Goal: Task Accomplishment & Management: Use online tool/utility

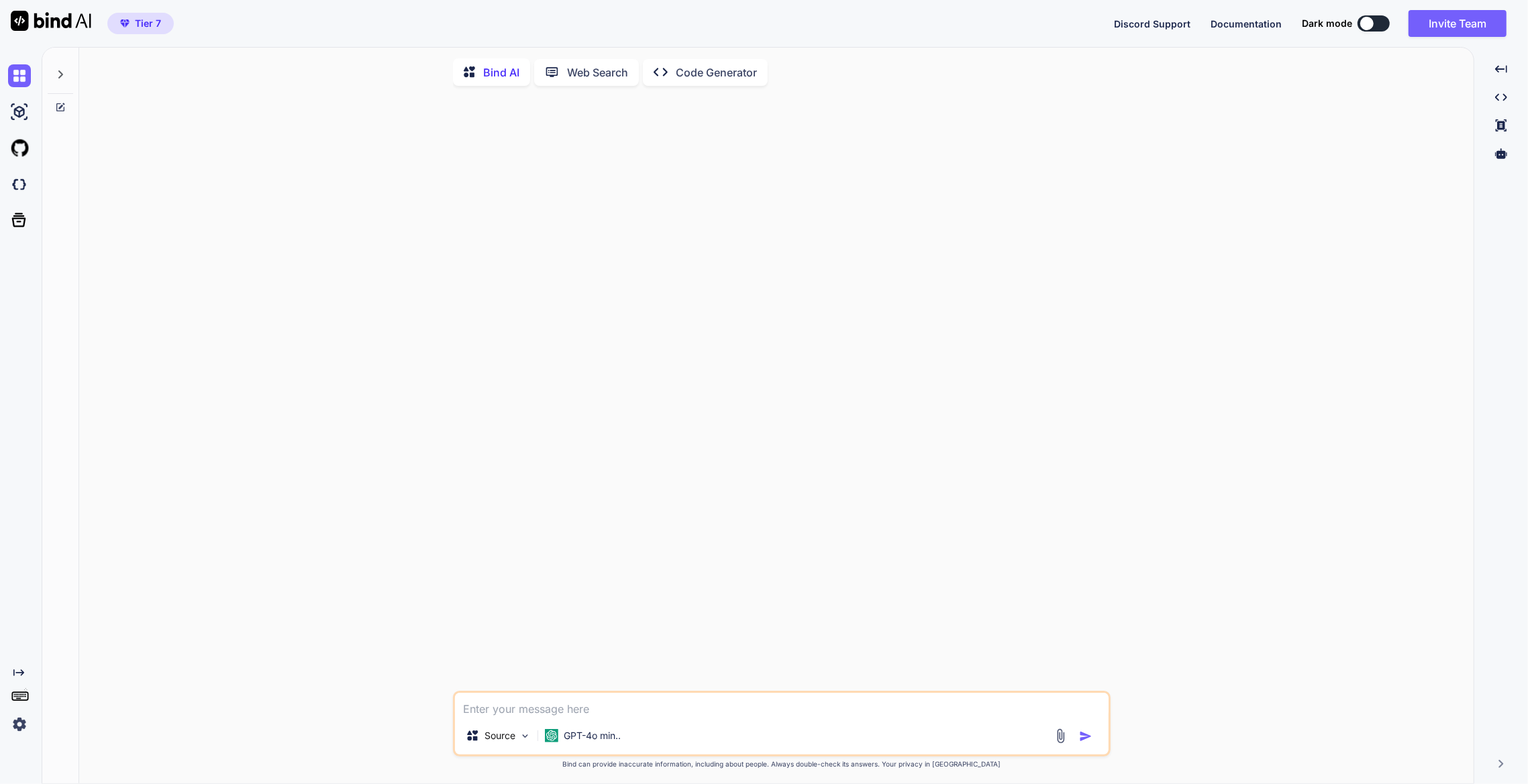
type textarea "x"
click at [684, 77] on p "Code Generator" at bounding box center [717, 72] width 81 height 16
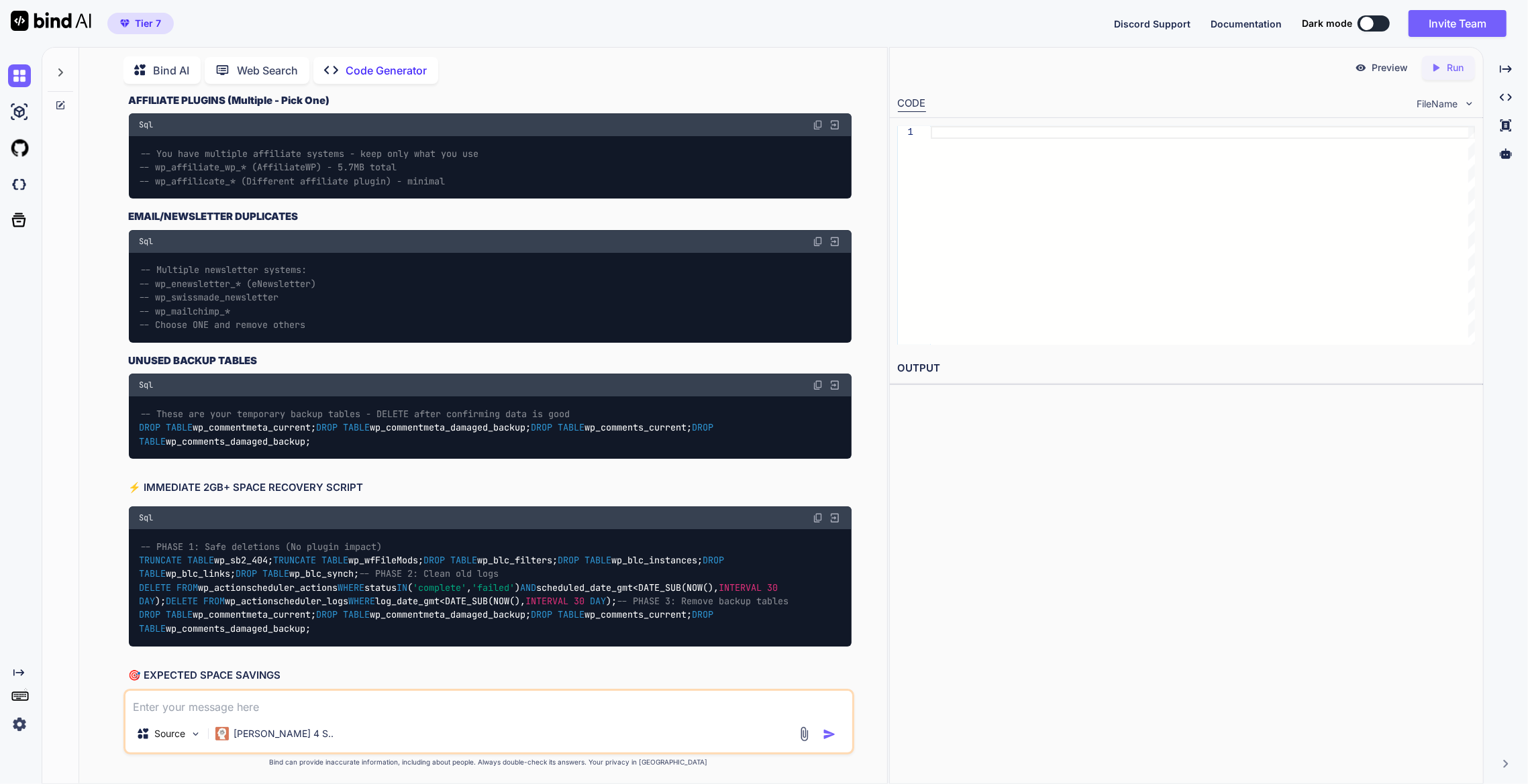
scroll to position [10610, 0]
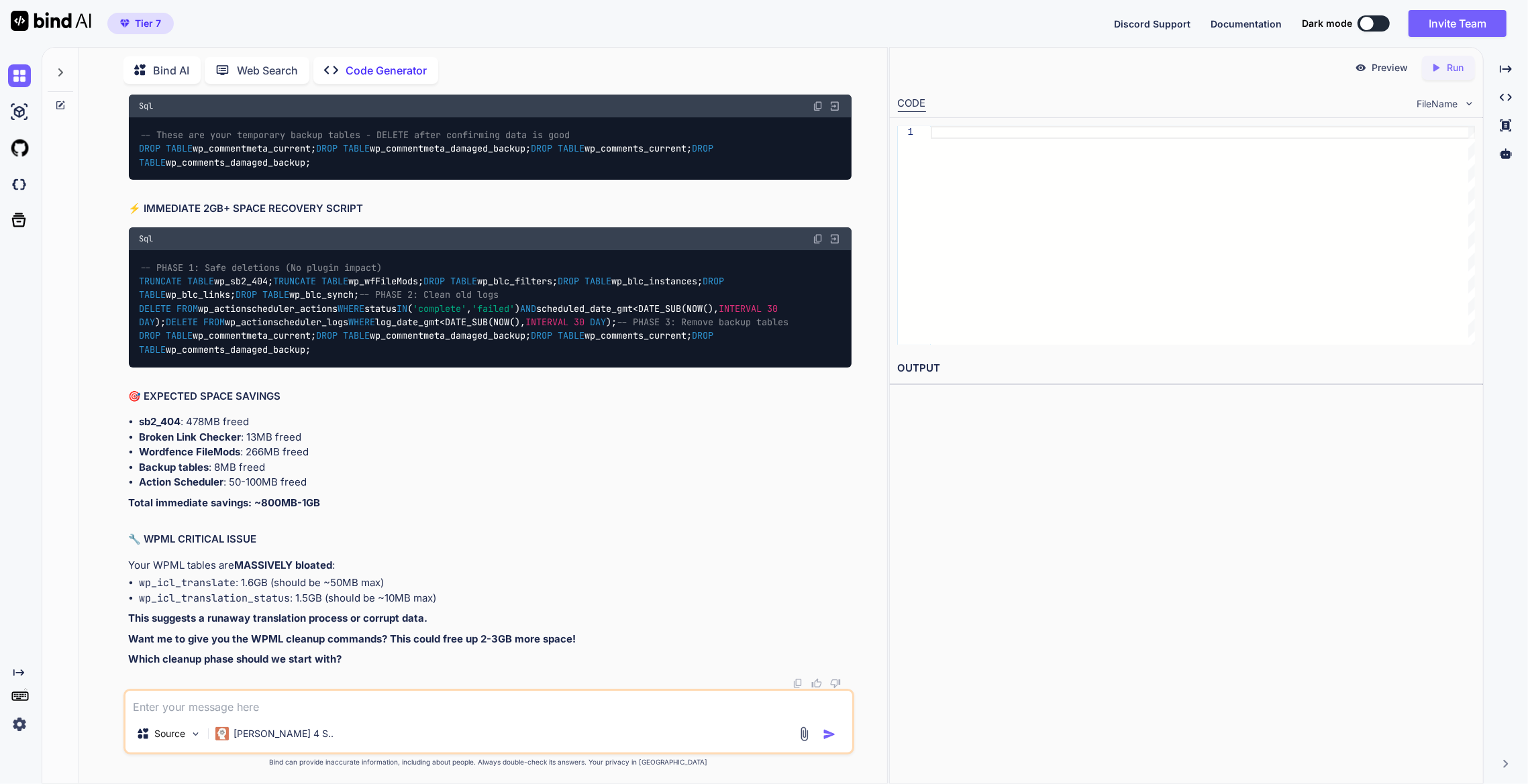
click at [419, 702] on textarea at bounding box center [489, 703] width 727 height 24
paste textarea "wp_actionscheduler_actions InnoDB utf8mb4_unicode_520_ci 12,075,008 28,966,912 …"
type textarea "wp_actionscheduler_actions InnoDB utf8mb4_unicode_520_ci 12,075,008 28,966,912 …"
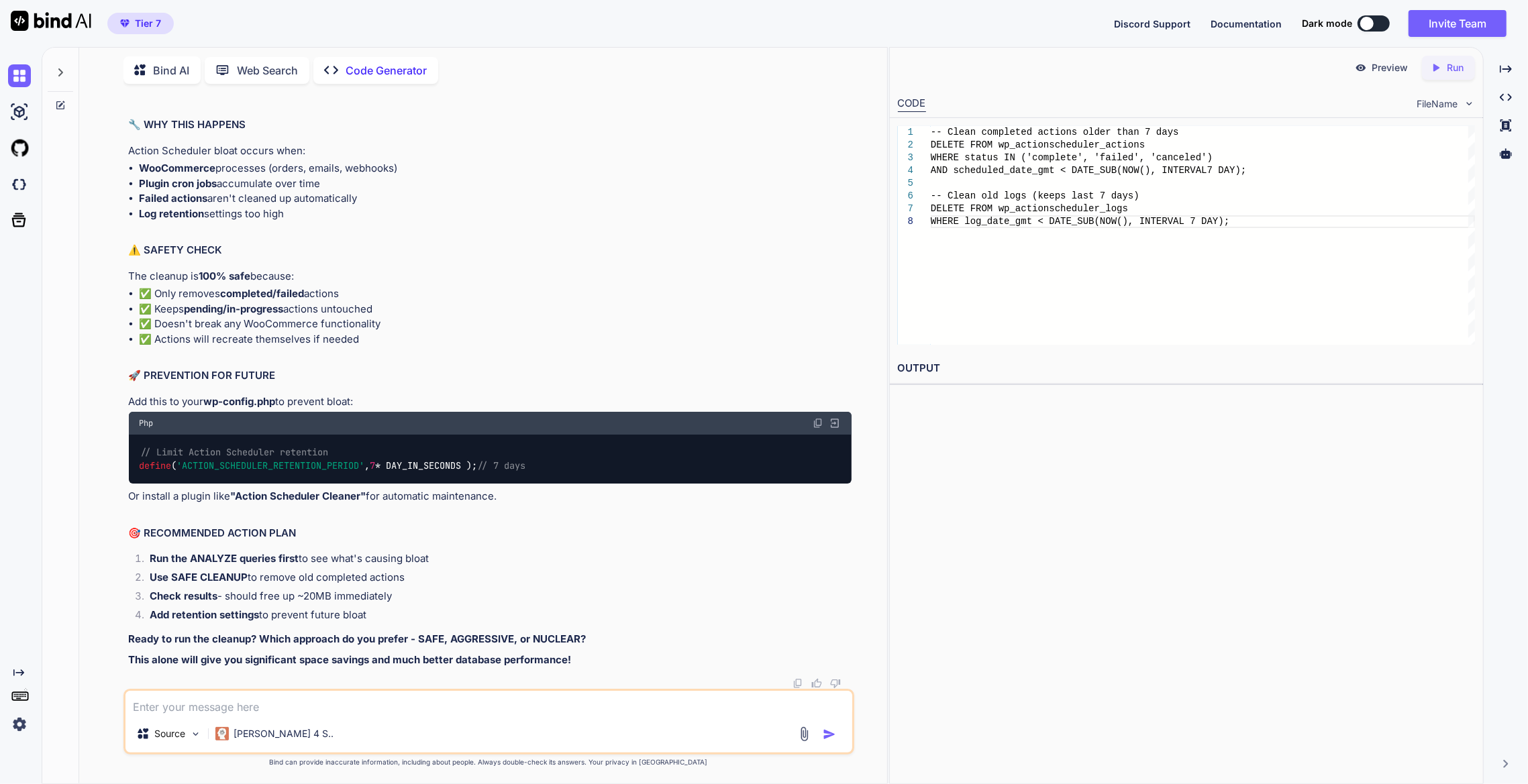
scroll to position [12063, 0]
drag, startPoint x: 135, startPoint y: 301, endPoint x: 395, endPoint y: 529, distance: 345.8
copy code "SELECT status, COUNT ( * ) as count, MIN (scheduled_date_gmt) as oldest, MAX (s…"
click at [318, 704] on textarea at bounding box center [489, 703] width 727 height 24
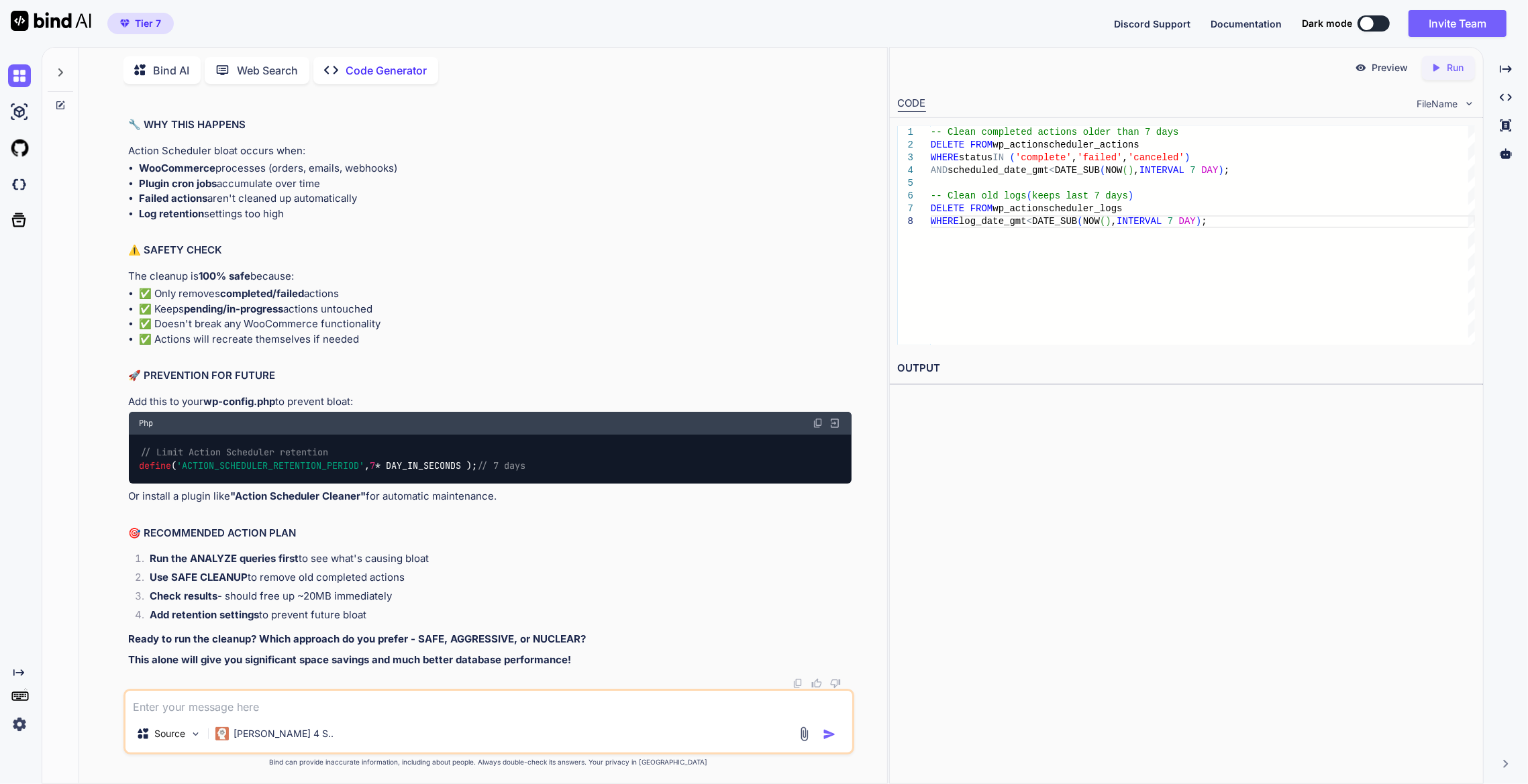
paste textarea "sb_gsc_process_url_keywords failed 24658 sb_gsc_process_url_keywords complete 1…"
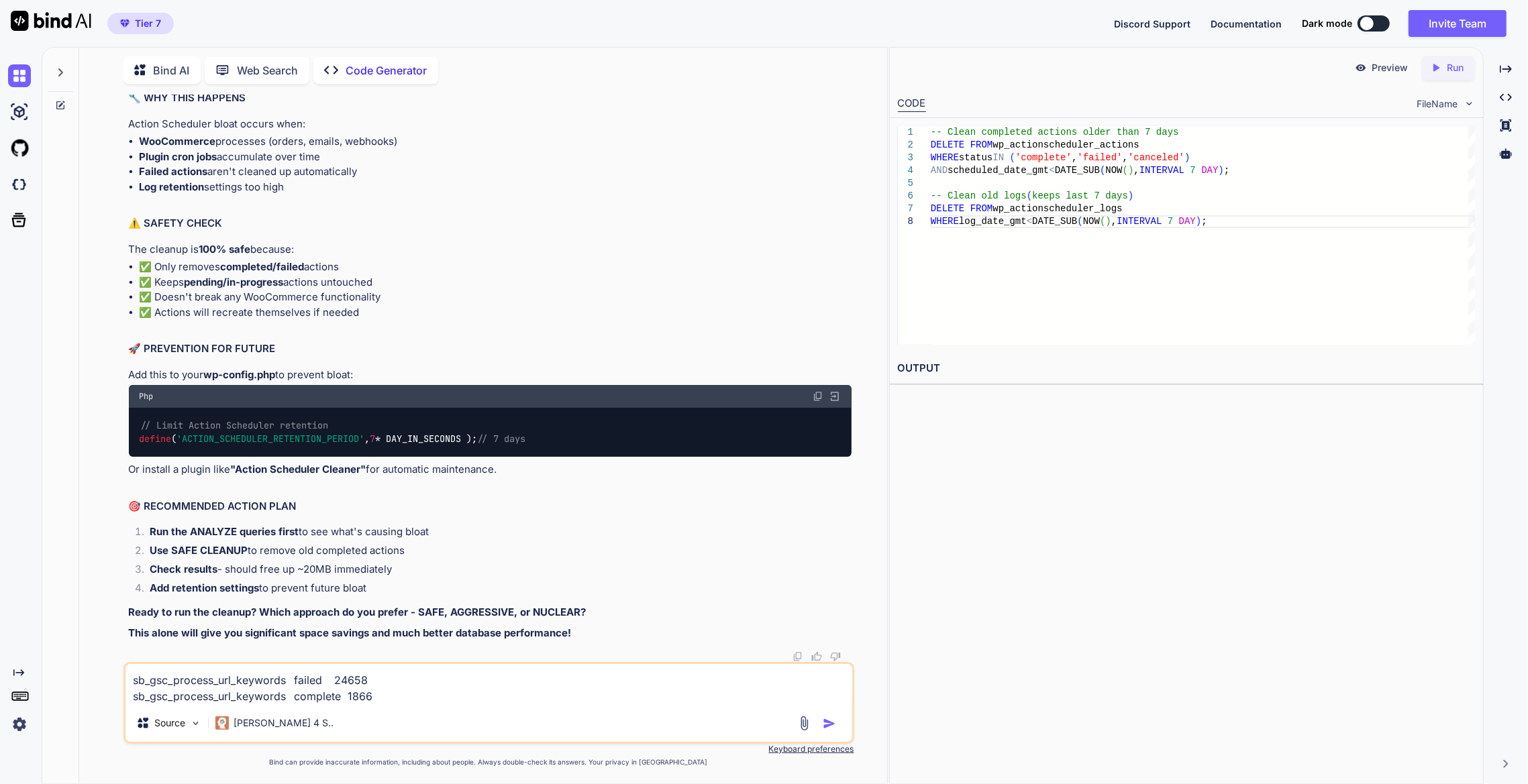
scroll to position [12670, 0]
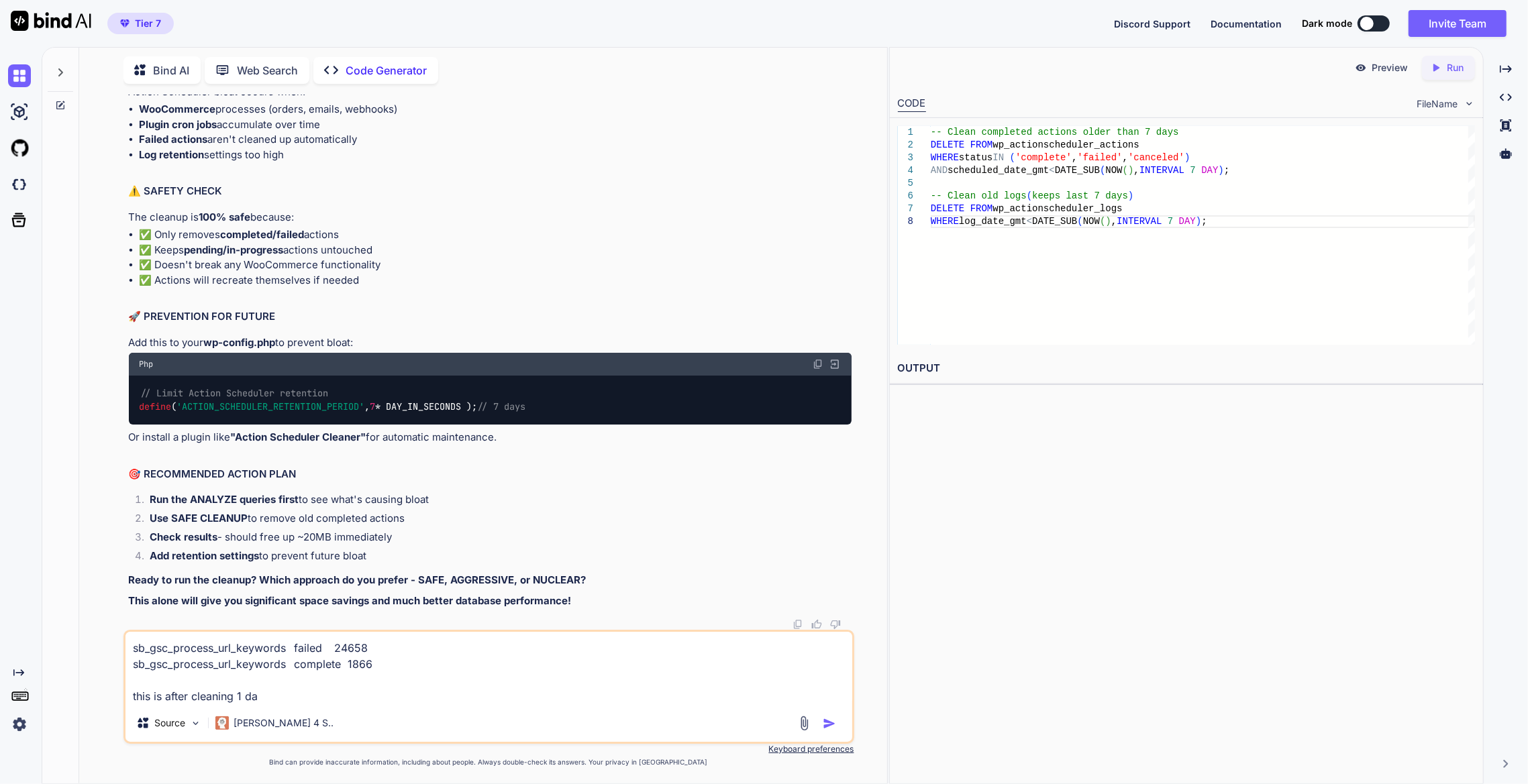
type textarea "sb_gsc_process_url_keywords failed 24658 sb_gsc_process_url_keywords complete 1…"
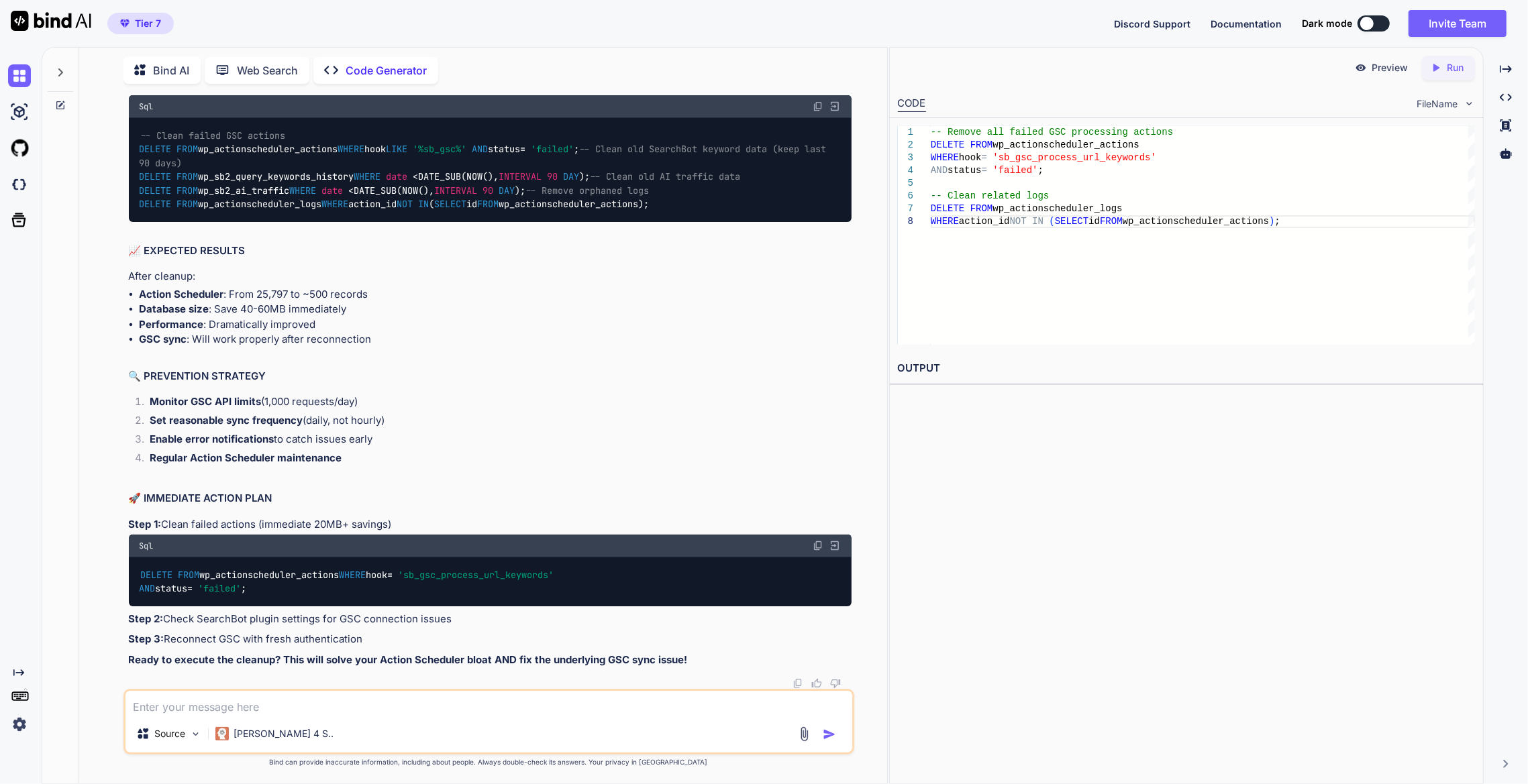
scroll to position [14005, 0]
click at [317, 700] on textarea at bounding box center [489, 703] width 727 height 24
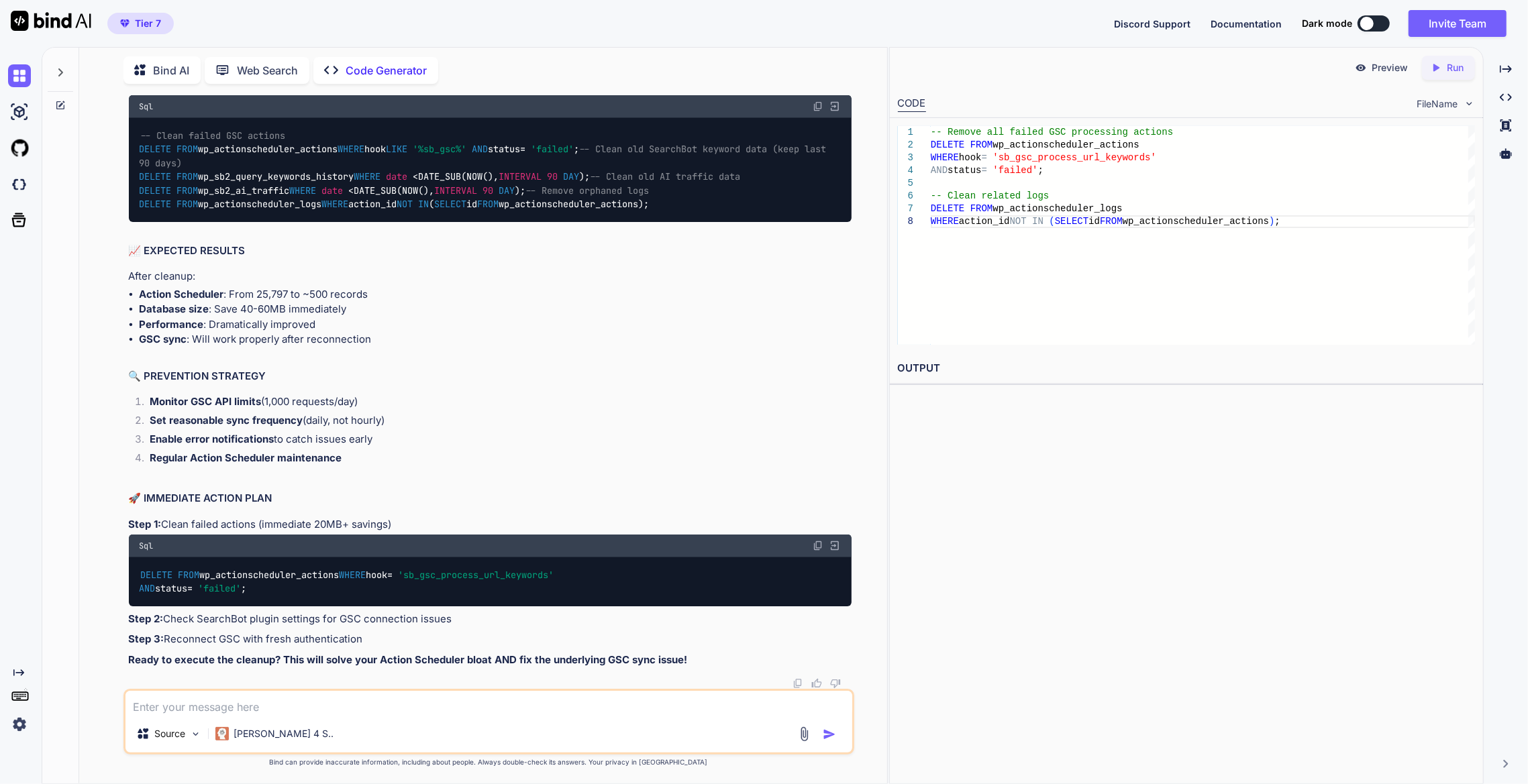
drag, startPoint x: 359, startPoint y: 547, endPoint x: 129, endPoint y: 463, distance: 244.9
drag, startPoint x: 535, startPoint y: 454, endPoint x: 128, endPoint y: 369, distance: 415.8
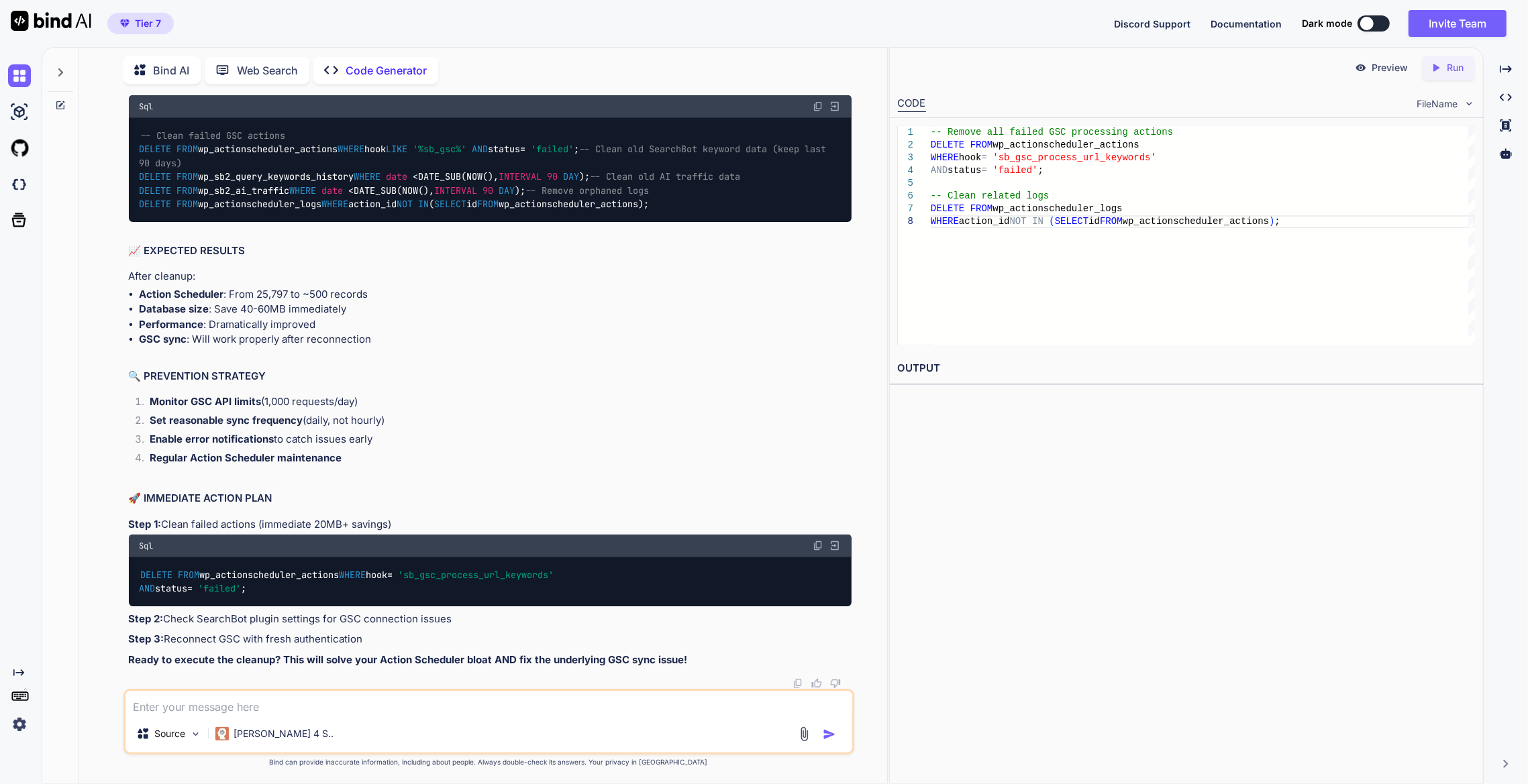
copy code "DELETE FROM wp_actionscheduler_actions WHERE hook = 'sb_gsc_process_url_keyword…"
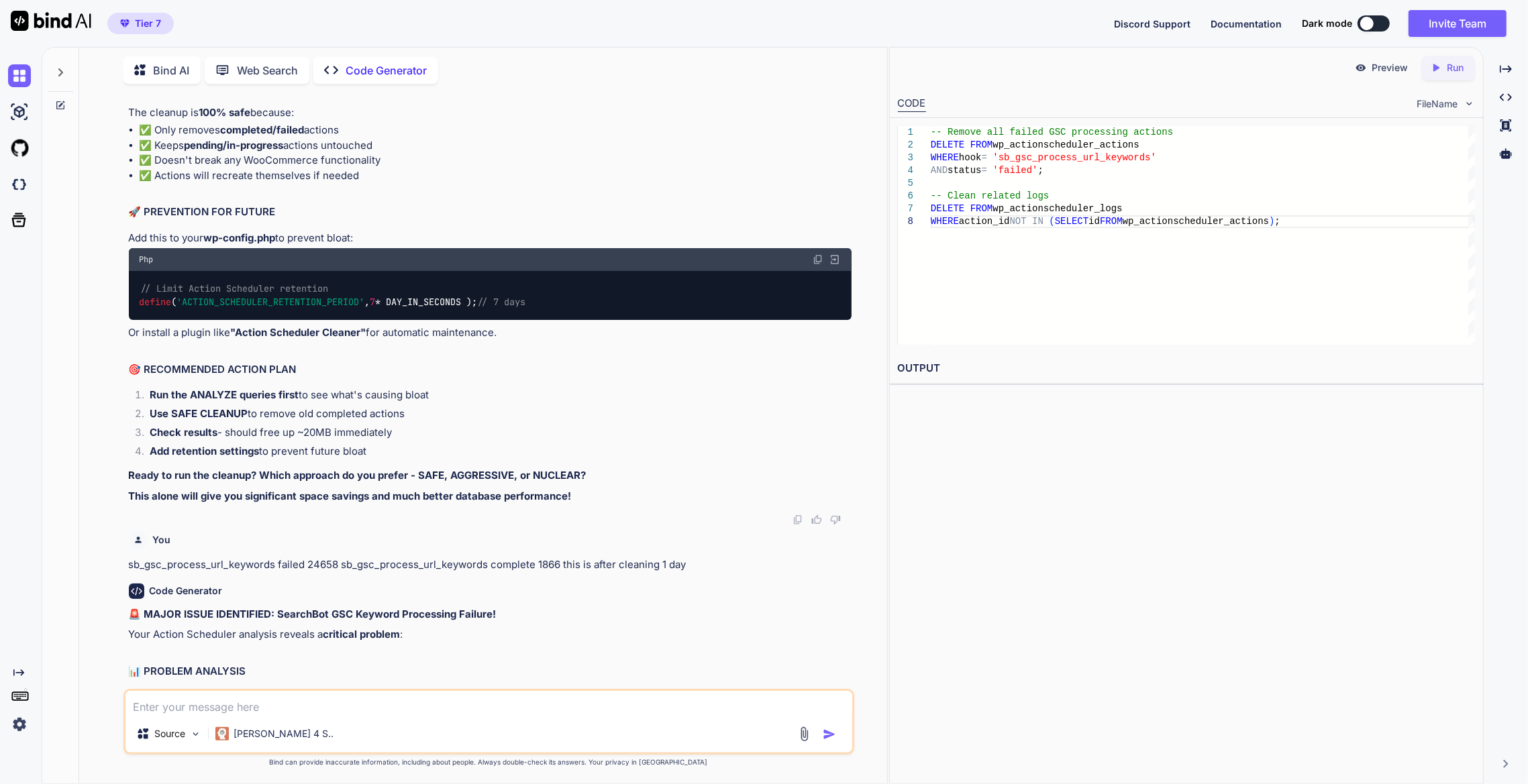
scroll to position [11734, 0]
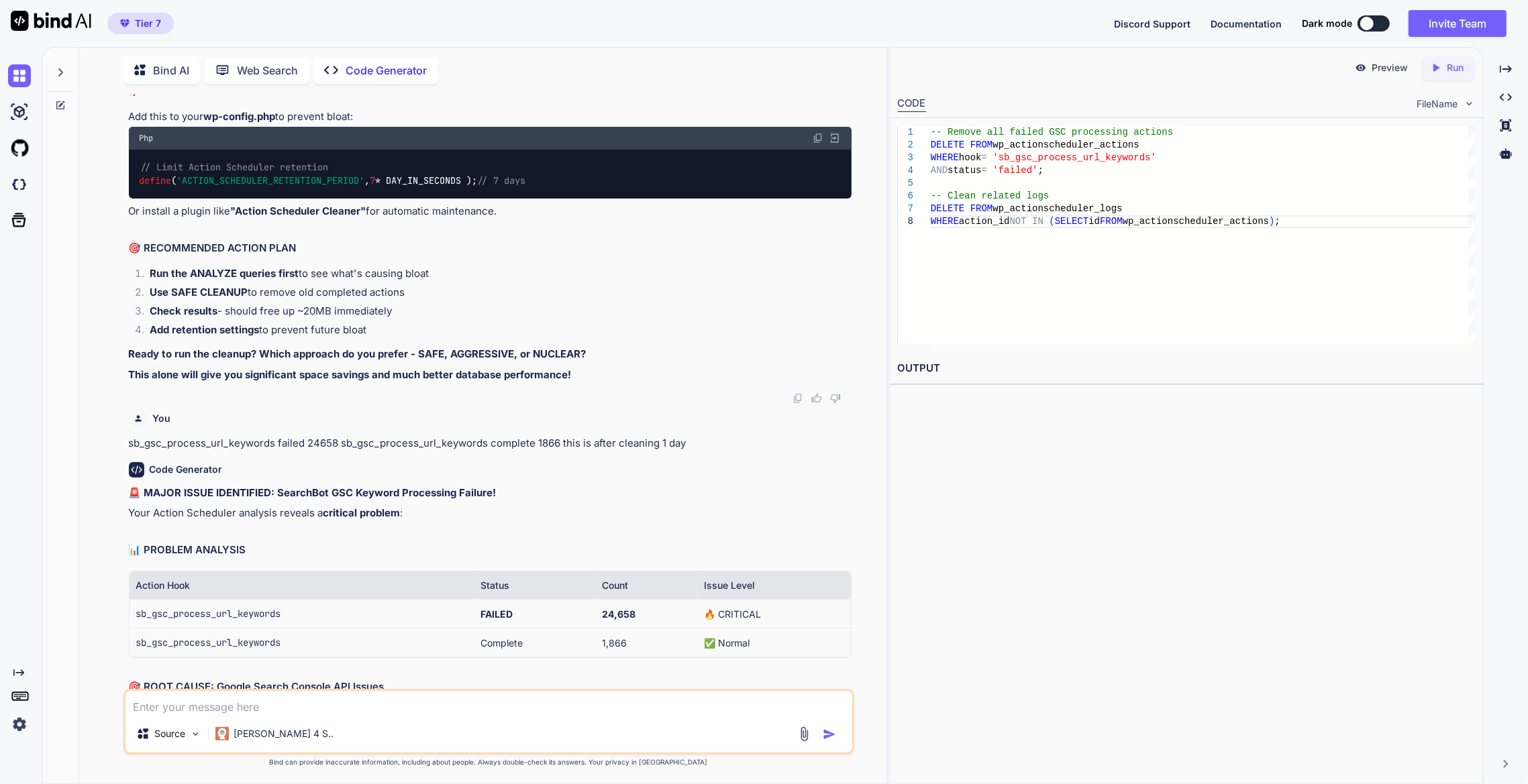
drag, startPoint x: 439, startPoint y: 436, endPoint x: 123, endPoint y: 422, distance: 316.3
click at [124, 422] on div "You how to drop tables? i manualy created wp_comments_backup and meta one, i re…" at bounding box center [489, 439] width 731 height 689
copy code "DELETE FROM wp_actionscheduler_actions WHERE status IN ( 'complete' , 'failed' …"
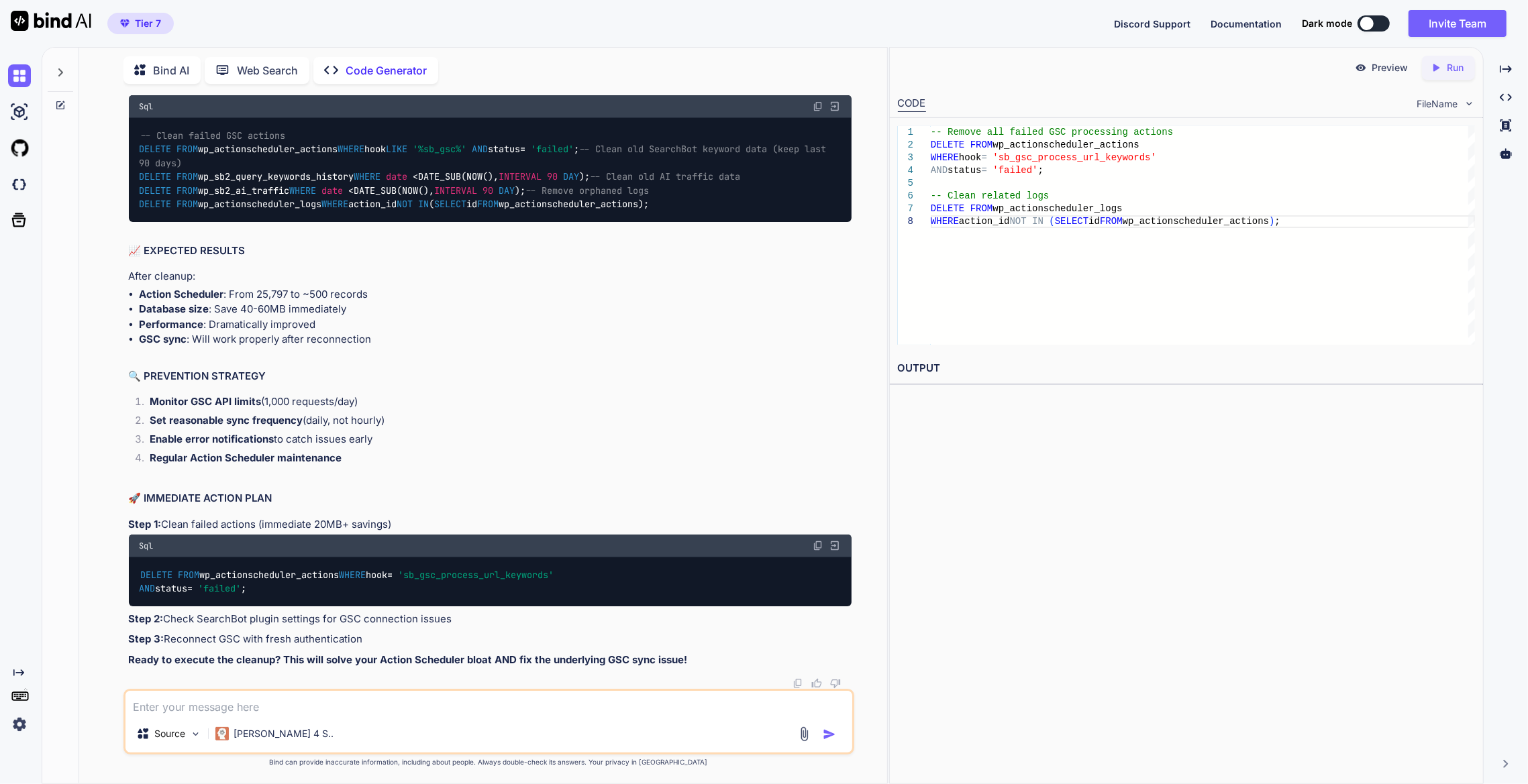
scroll to position [14297, 0]
click at [393, 702] on textarea at bounding box center [489, 703] width 727 height 24
paste textarea "DELETE FROM wp_actionscheduler_actions WHERE status IN ('complete', 'failed', '…"
type textarea "DELETE FROM wp_actionscheduler_actions WHERE status IN ('complete', 'failed', '…"
click at [489, 700] on textarea "okay there is somethign wrong with the website," at bounding box center [489, 703] width 727 height 24
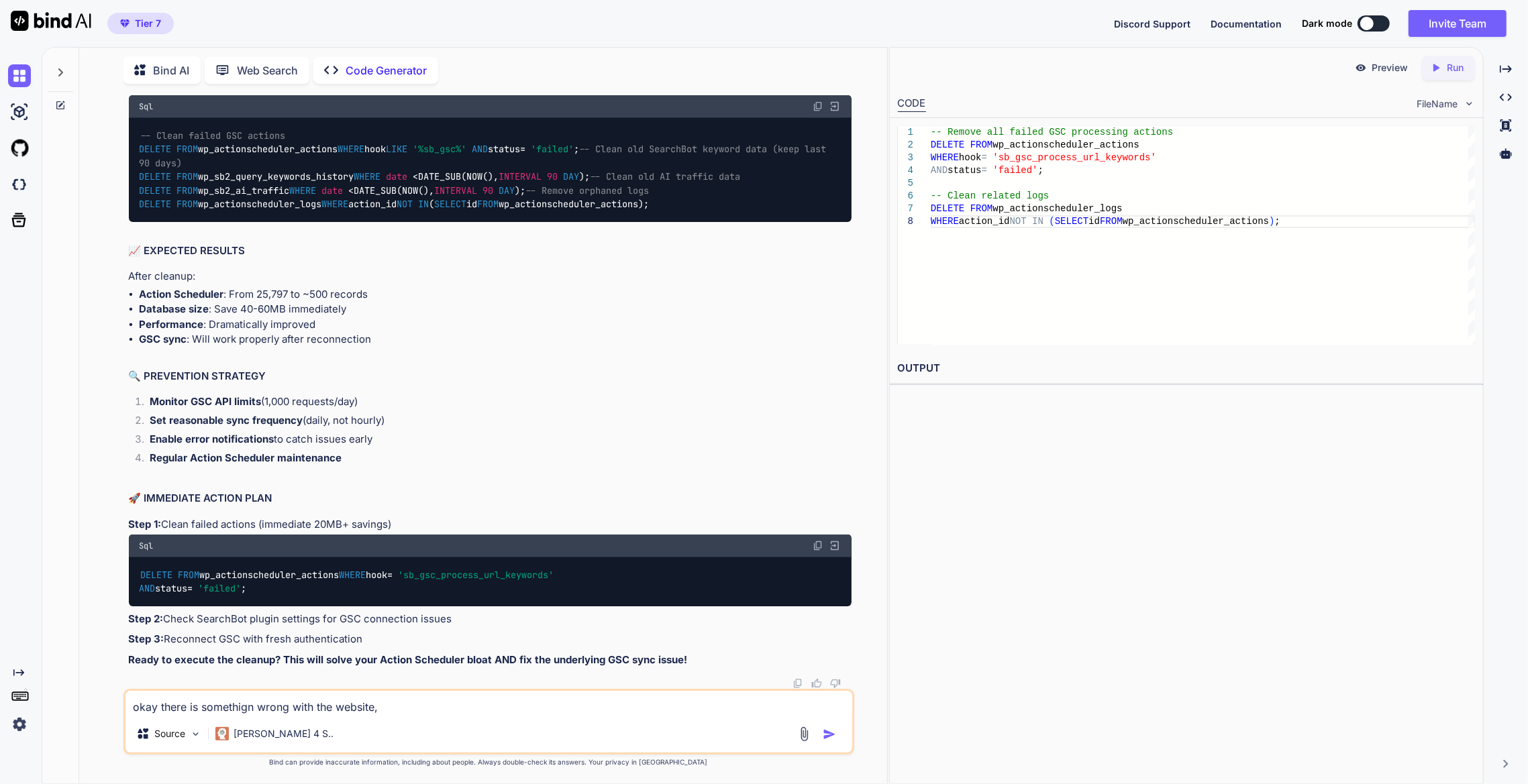
click at [468, 716] on div "okay there is somethign wrong with the website, Source Claude 4 S.." at bounding box center [489, 722] width 731 height 66
click at [468, 711] on textarea "okay there is somethign wrong with the website," at bounding box center [489, 703] width 727 height 24
click at [465, 700] on textarea "okay there is somethign wrong with the website," at bounding box center [489, 703] width 727 height 24
paste textarea "seegmentation fault"
type textarea "okay there is somethign wrong with the website, segmentation fault how to fix it"
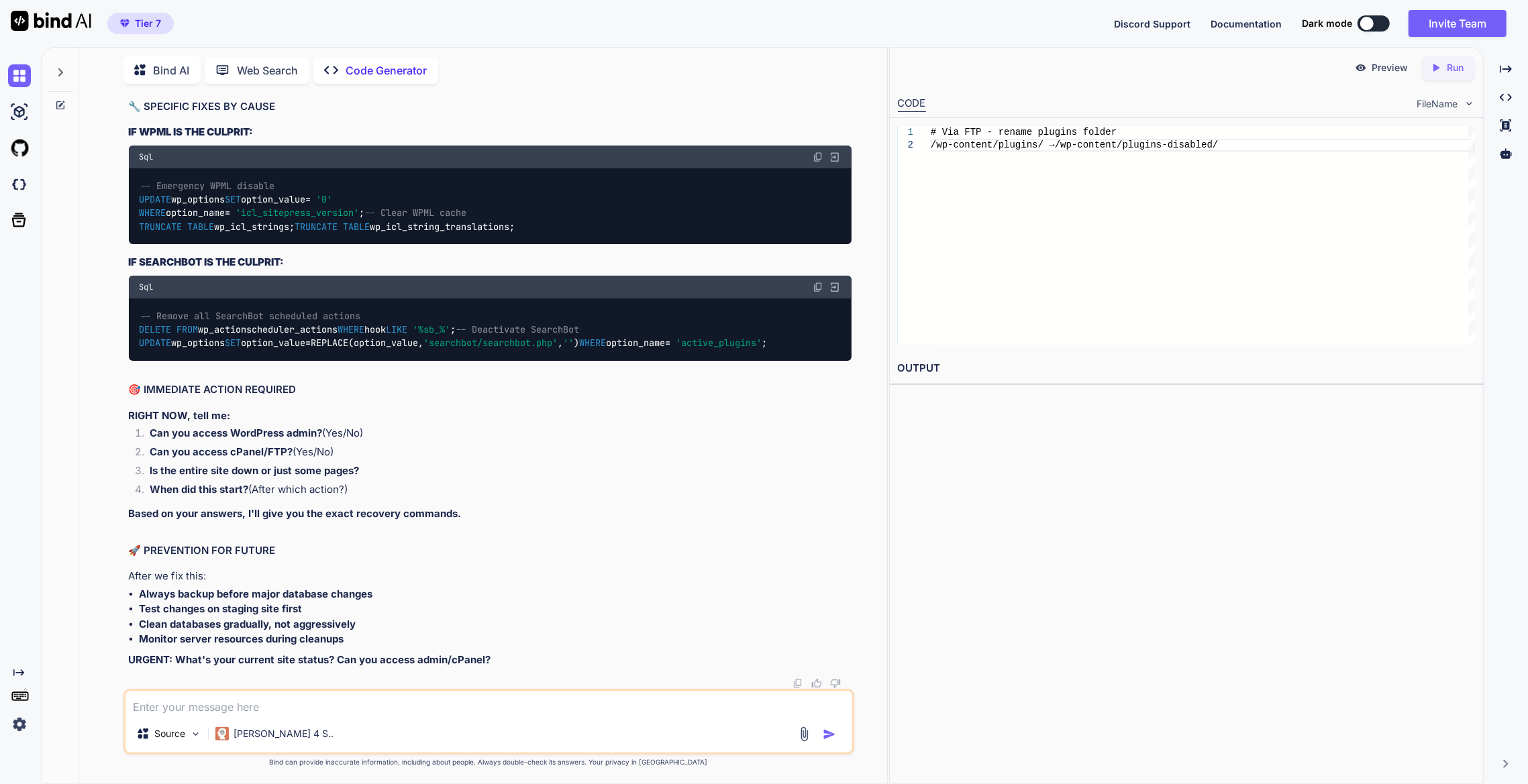
scroll to position [16473, 0]
copy code "tail -f /var/log/apache2/error.log tail -f /var/log/nginx/error.log tail -f /va…"
drag, startPoint x: 327, startPoint y: 423, endPoint x: 90, endPoint y: 395, distance: 238.6
click at [90, 395] on div "You how to drop tables? i manualy created wp_comments_backup and meta one, i re…" at bounding box center [488, 439] width 797 height 689
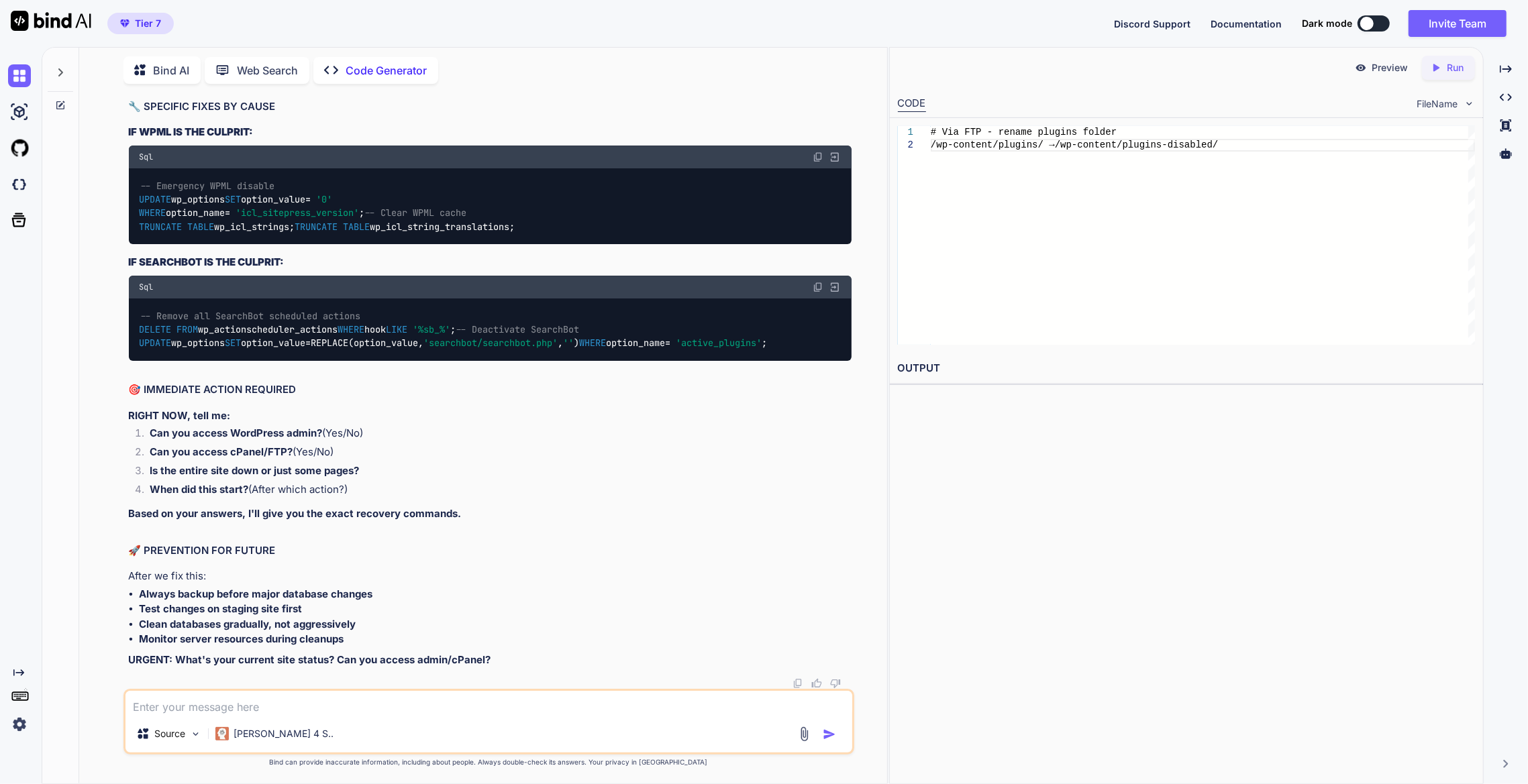
click at [303, 711] on textarea at bounding box center [489, 703] width 727 height 24
type textarea "the website is giving me 503 service unavialble when i try to login"
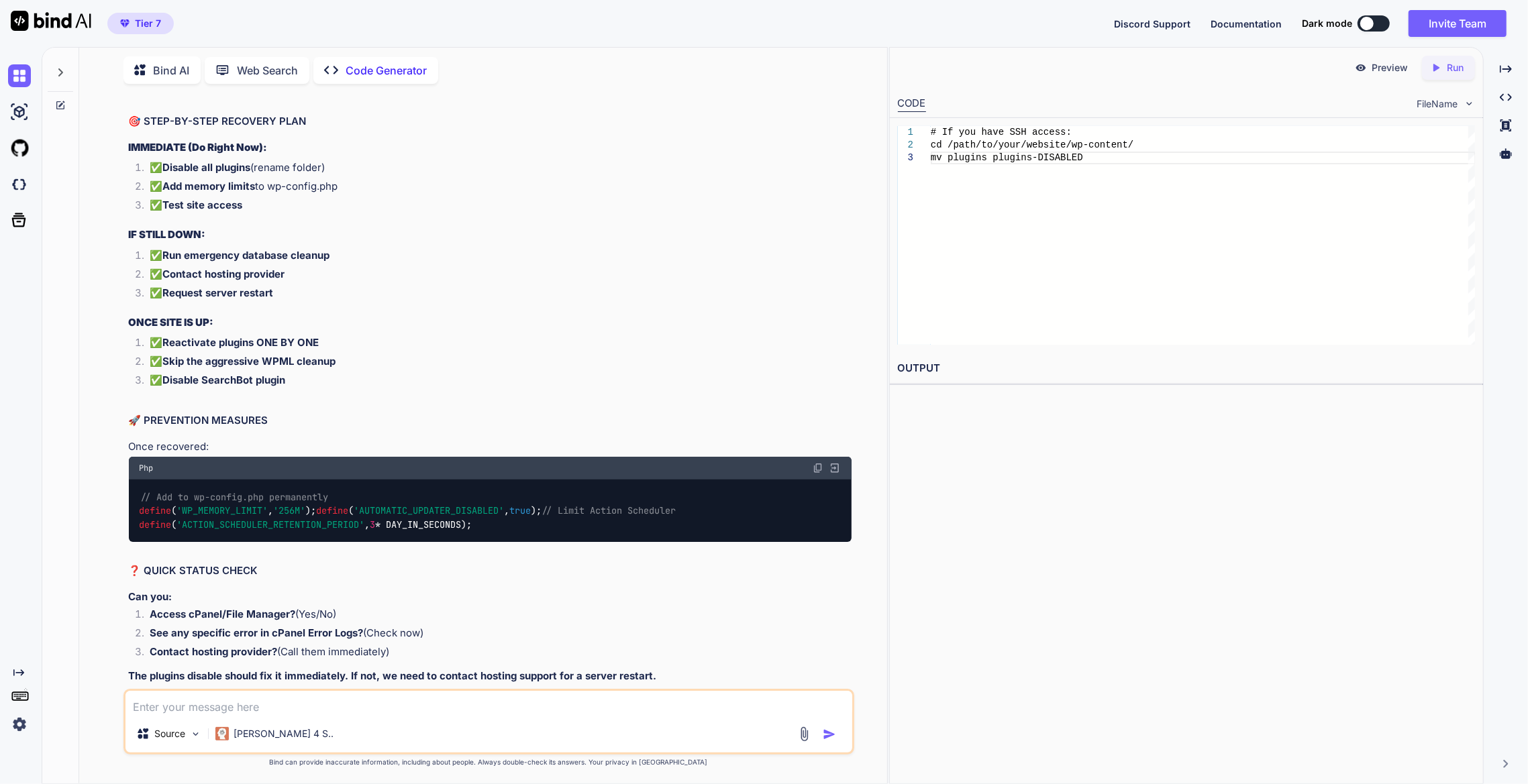
scroll to position [17670, 0]
click at [502, 690] on div "Source Claude 4 S.." at bounding box center [489, 722] width 731 height 66
click at [499, 695] on textarea at bounding box center [489, 703] width 727 height 24
type textarea "okay it was just redis cache"
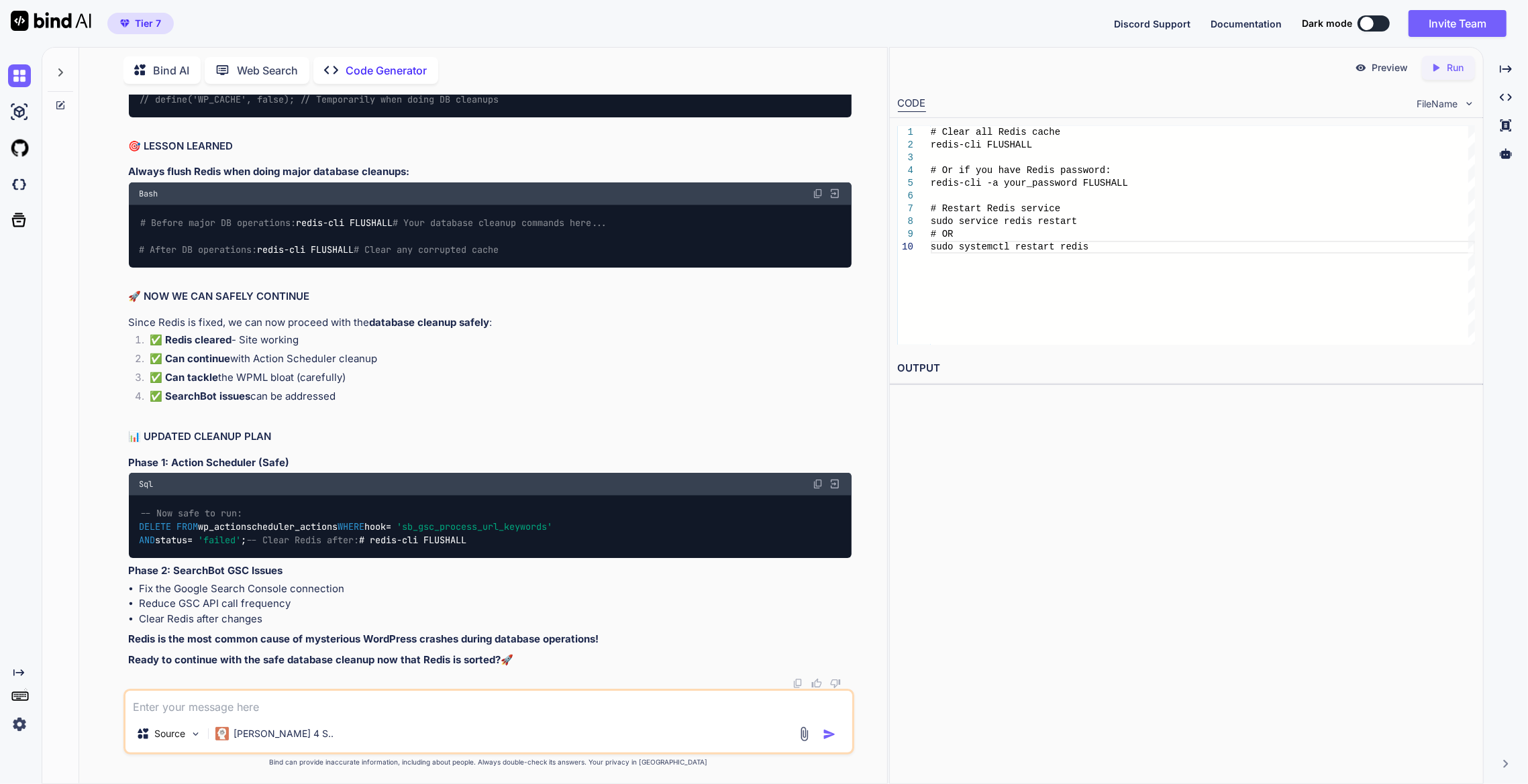
scroll to position [21085, 0]
click at [87, 426] on div "Bind AI Web Search Created with Pixso. Code Generator You how to drop tables? i…" at bounding box center [483, 417] width 808 height 733
drag, startPoint x: 1250, startPoint y: 484, endPoint x: 1242, endPoint y: 484, distance: 8.0
click at [1247, 484] on div "Preview Created with Pixso. Run CODE FileName 1 2 3 4 5 6 7 8 9 10 # Clear all …" at bounding box center [1187, 415] width 595 height 737
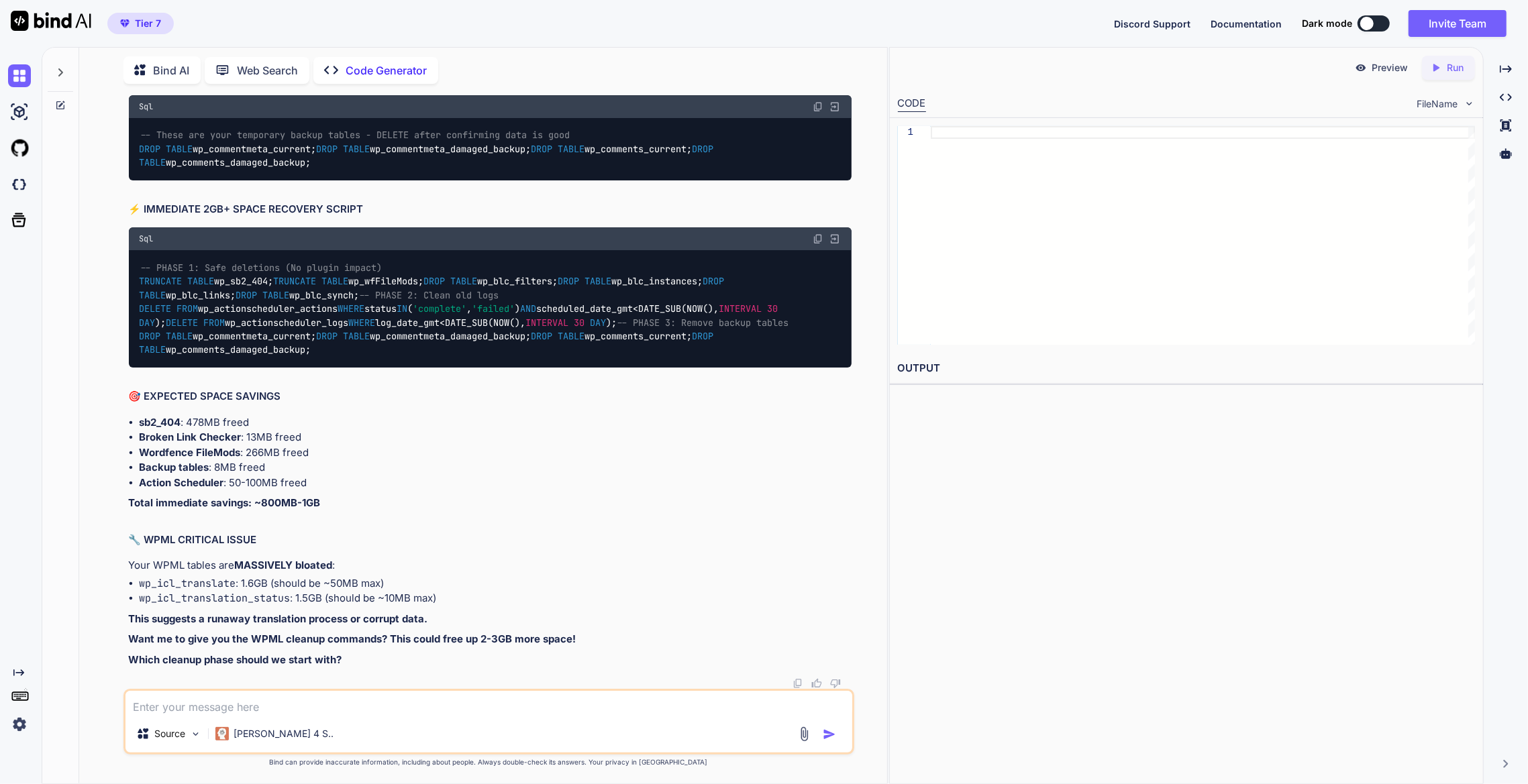
scroll to position [10515, 0]
click at [376, 556] on textarea at bounding box center [489, 703] width 727 height 24
paste textarea "[[DATE] 20:43:48 UTC] objectcache.notice: The cache key `yith-woocommerce-recov…"
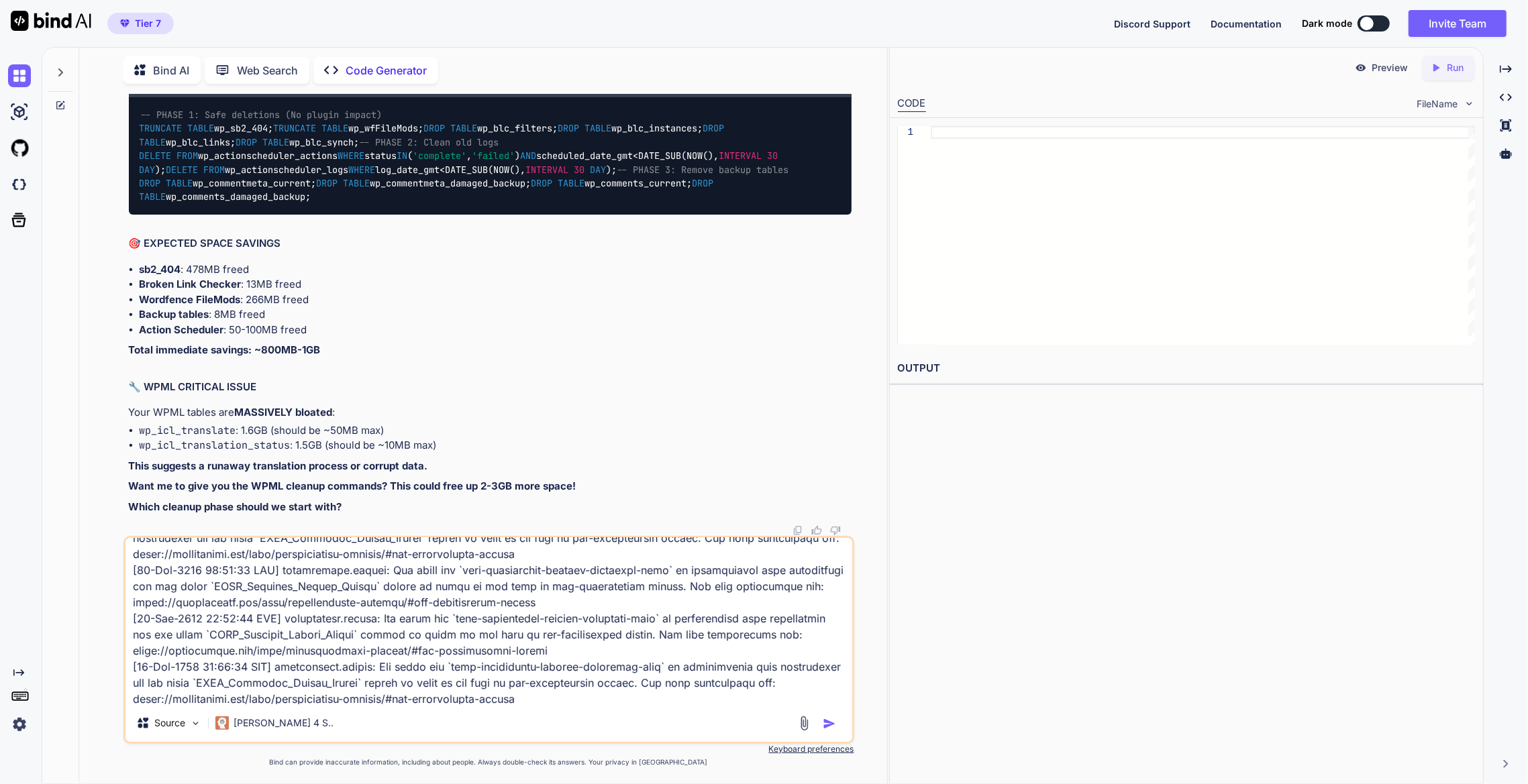
scroll to position [789, 0]
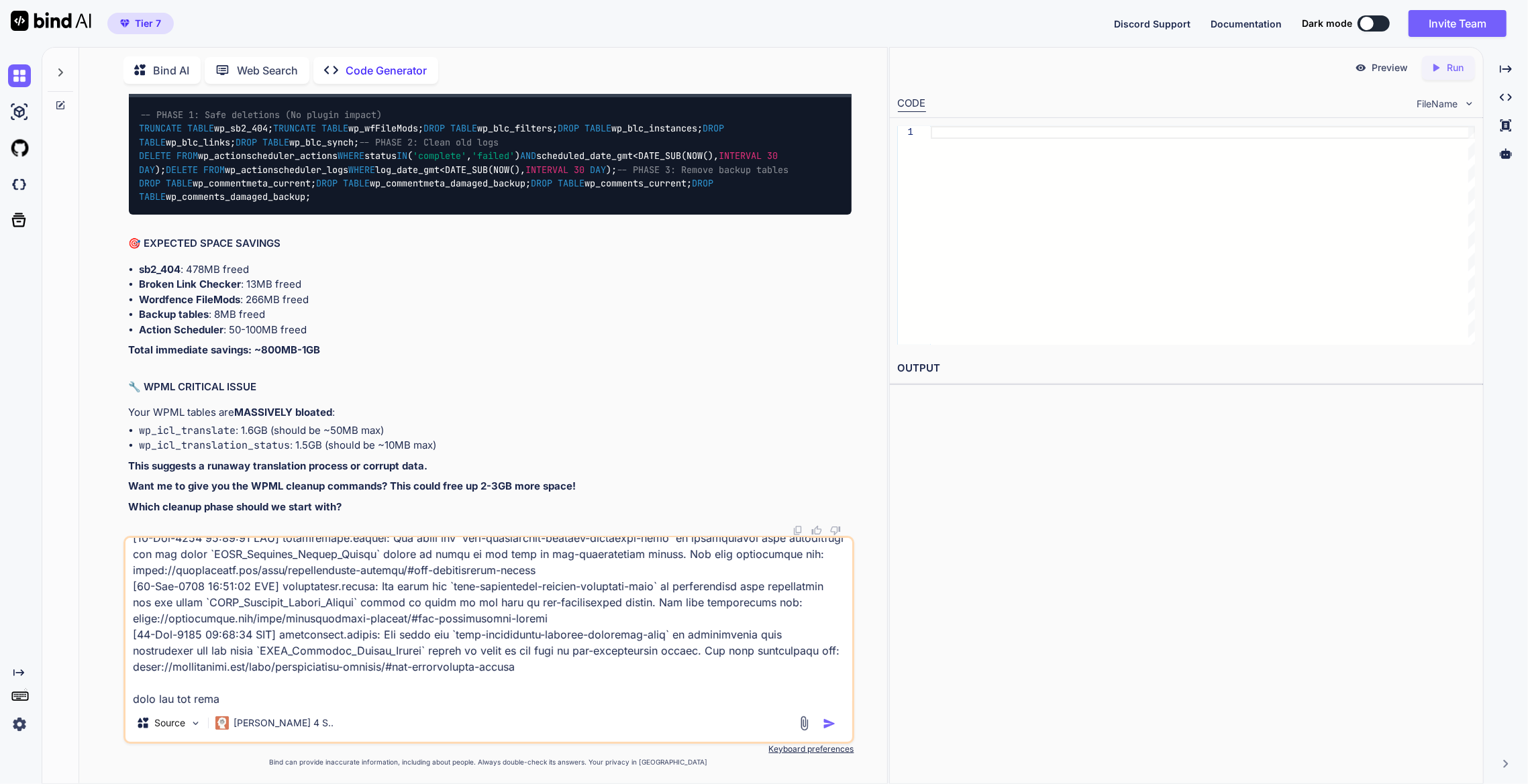
type textarea "[[DATE] 20:43:48 UTC] objectcache.notice: The cache key `yith-woocommerce-recov…"
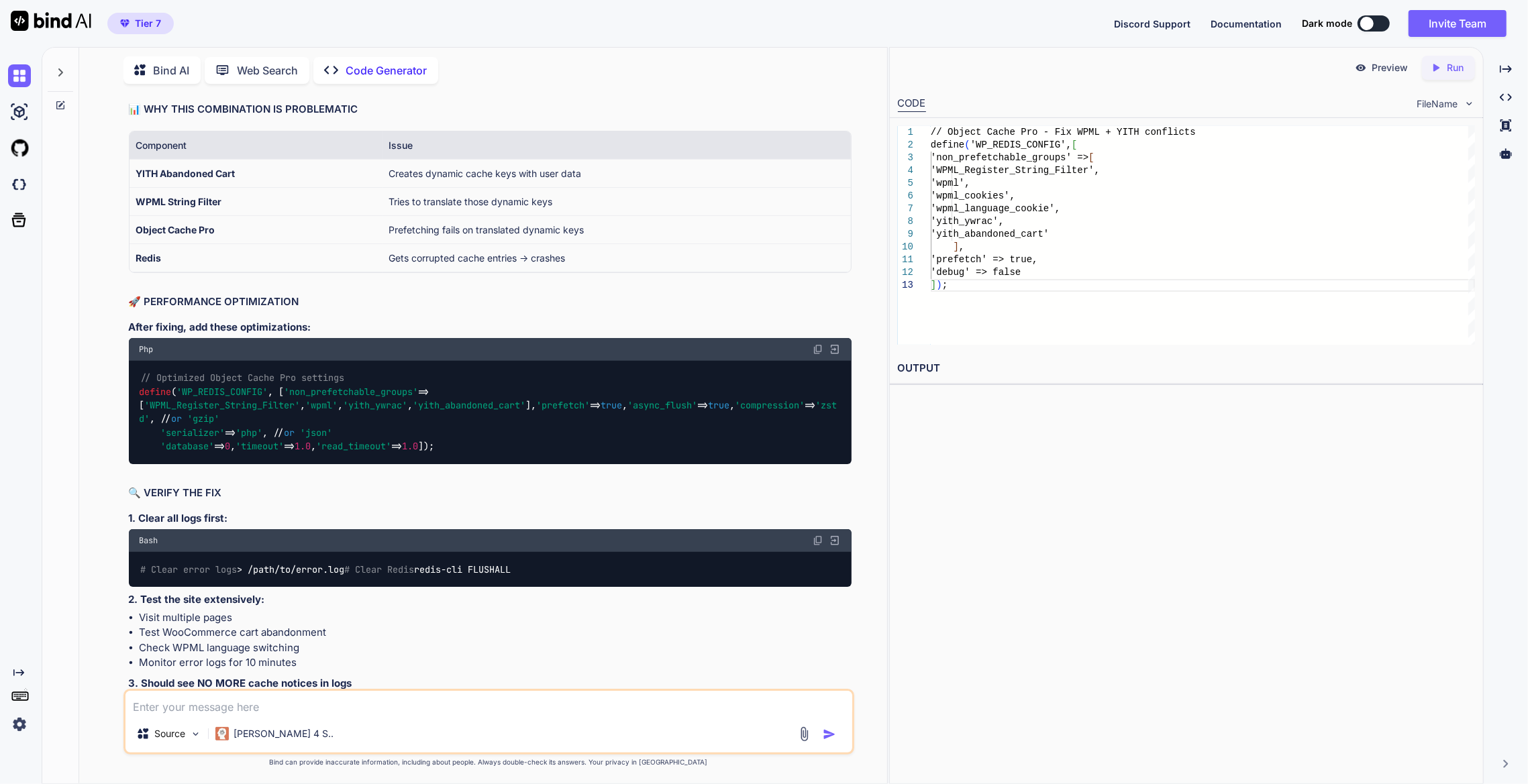
scroll to position [11950, 0]
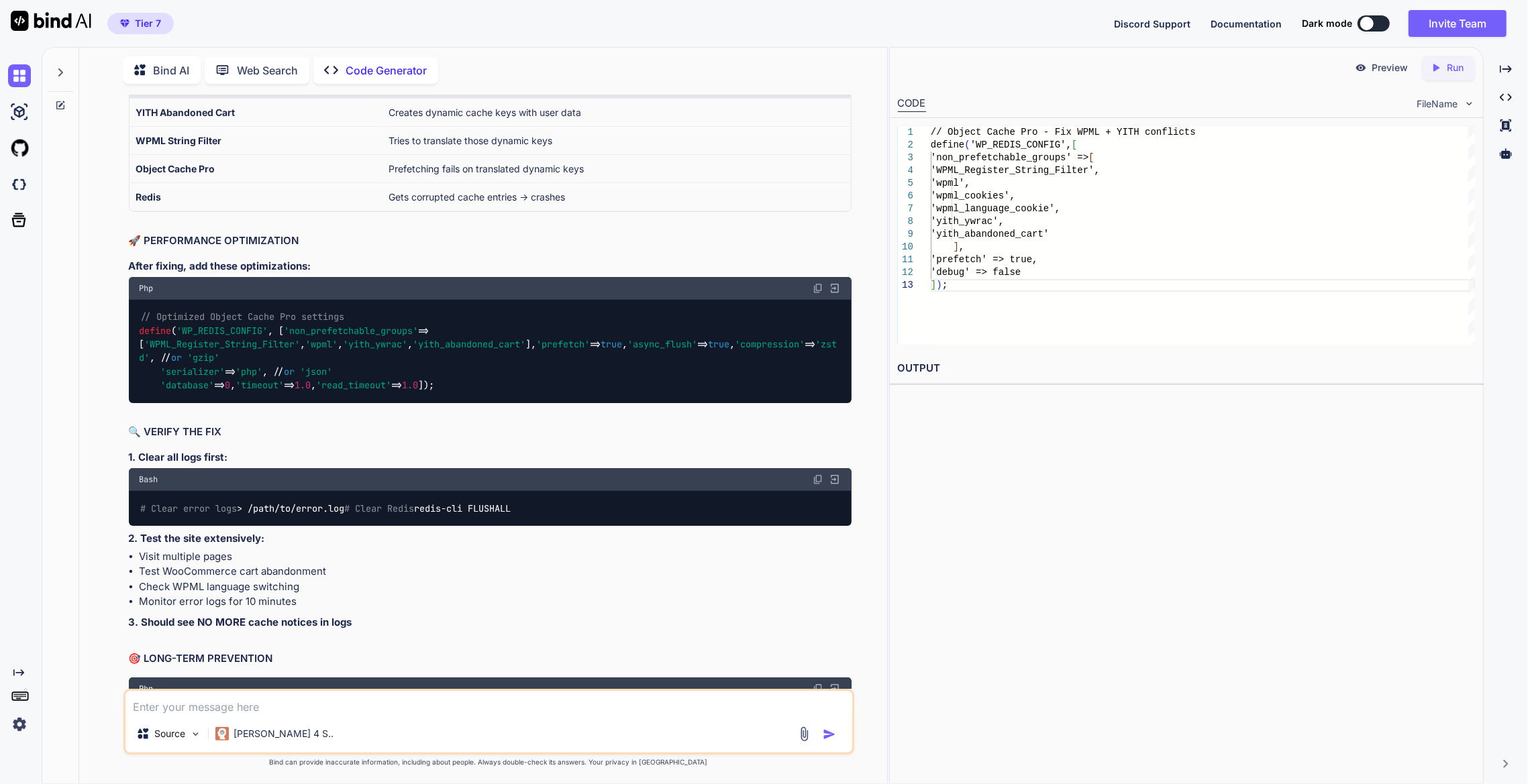
drag, startPoint x: 164, startPoint y: 548, endPoint x: 101, endPoint y: 397, distance: 163.6
click at [101, 397] on div "You how to drop tables? i manualy created wp_comments_backup and meta one, i re…" at bounding box center [488, 439] width 797 height 689
copy code "define ( 'WP_REDIS_CONFIG' , [ 'non_prefetchable_groups' => [ 'WPML_Register_St…"
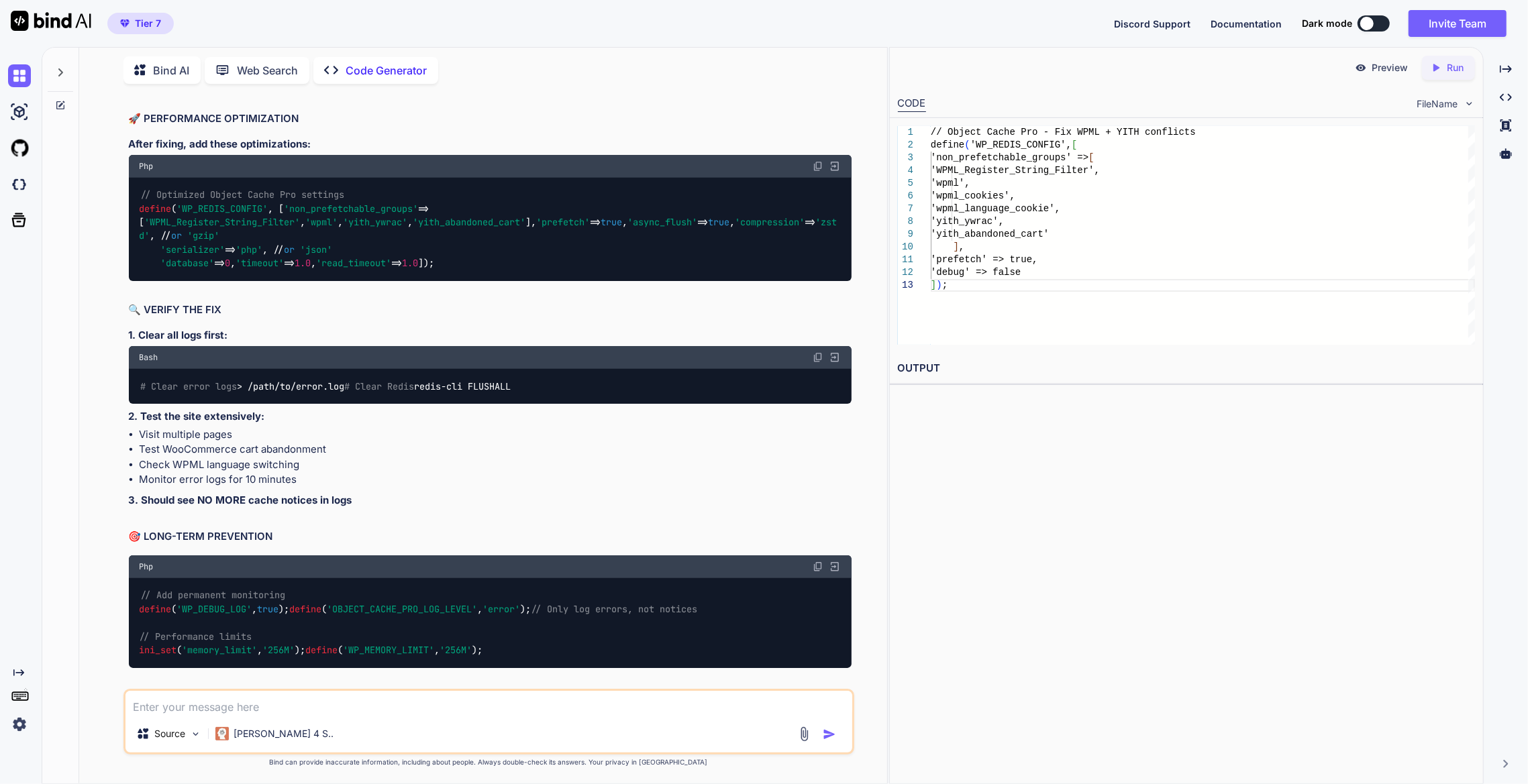
scroll to position [12011, 0]
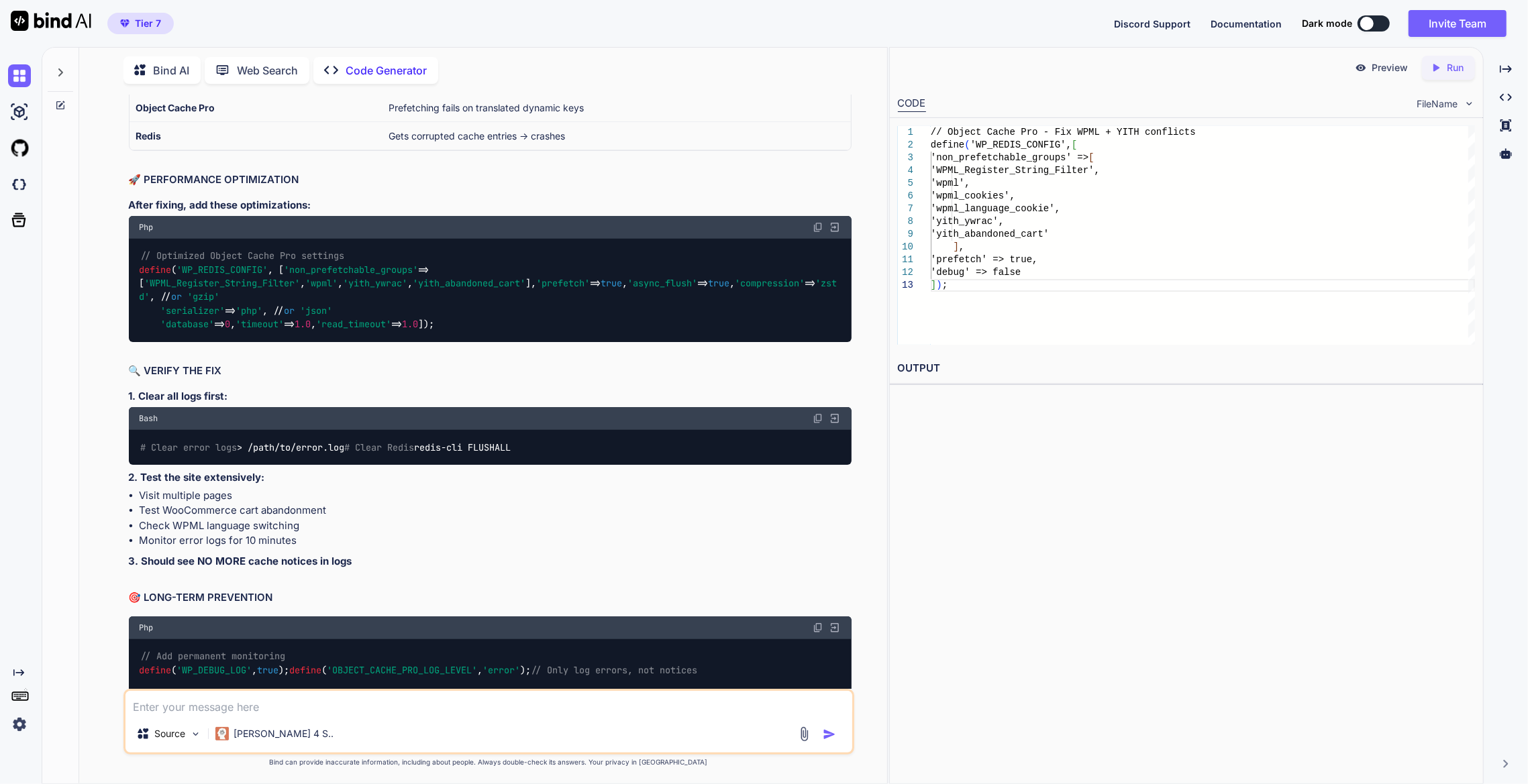
drag, startPoint x: 188, startPoint y: 497, endPoint x: 97, endPoint y: 335, distance: 185.8
click at [97, 335] on div "You how to drop tables? i manualy created wp_comments_backup and meta one, i re…" at bounding box center [488, 439] width 797 height 689
copy code "define ( 'WP_REDIS_CONFIG' , [ 'non_prefetchable_groups' => [ 'WPML_Register_St…"
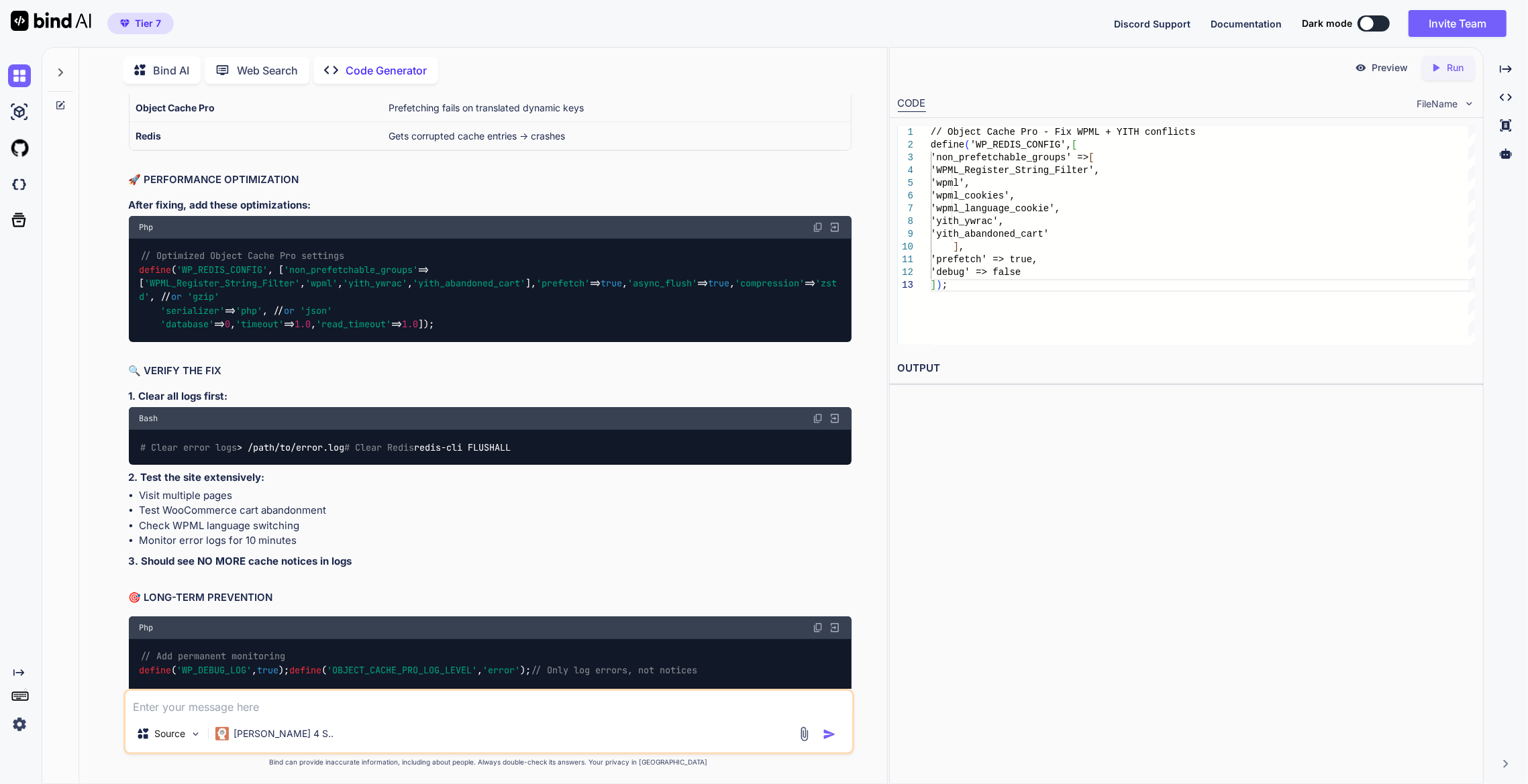
scroll to position [12133, 0]
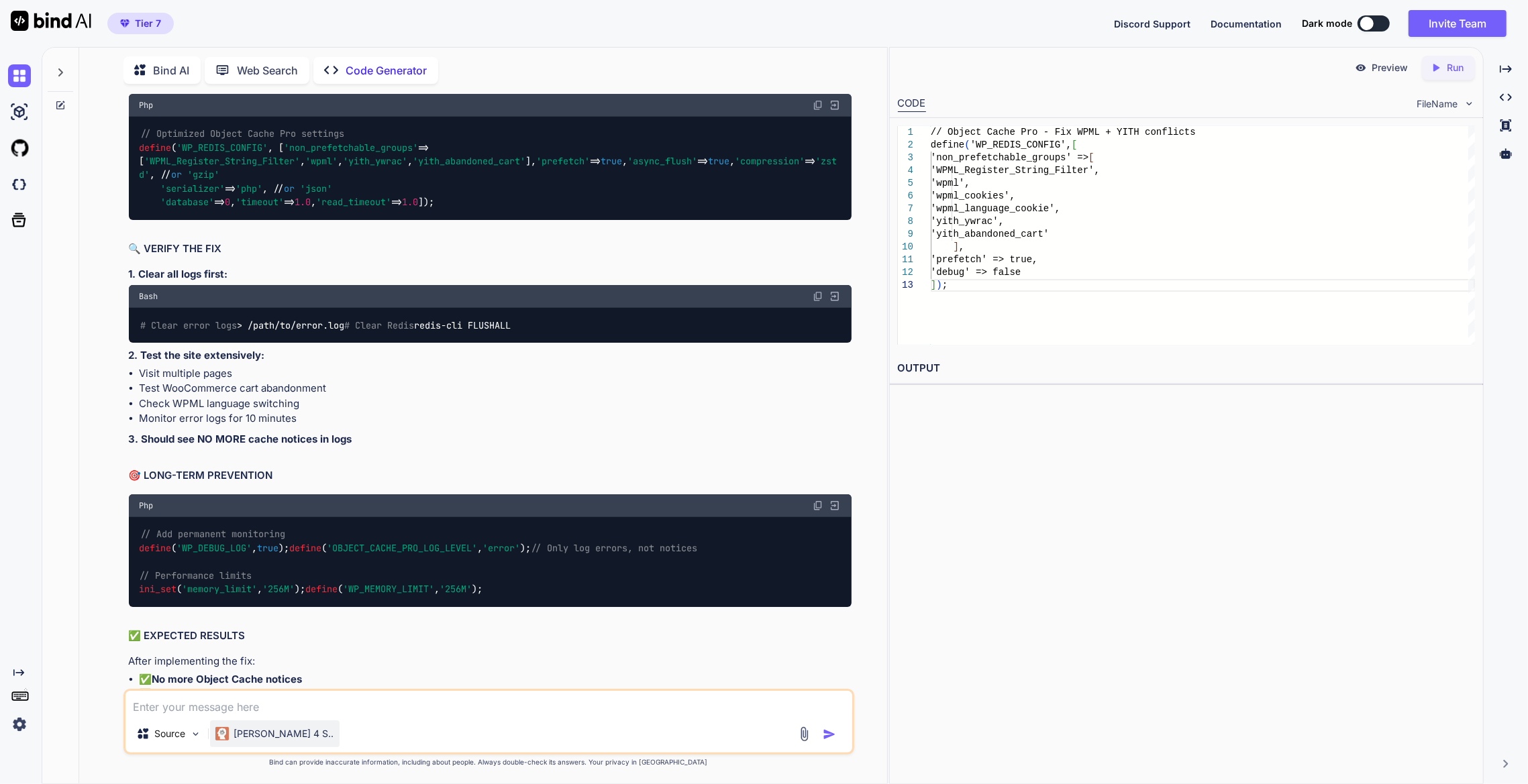
click at [220, 556] on textarea at bounding box center [489, 703] width 727 height 24
paste textarea "/**#@+ * Authentication Unique Keys and Salts. * Change these to different uniq…"
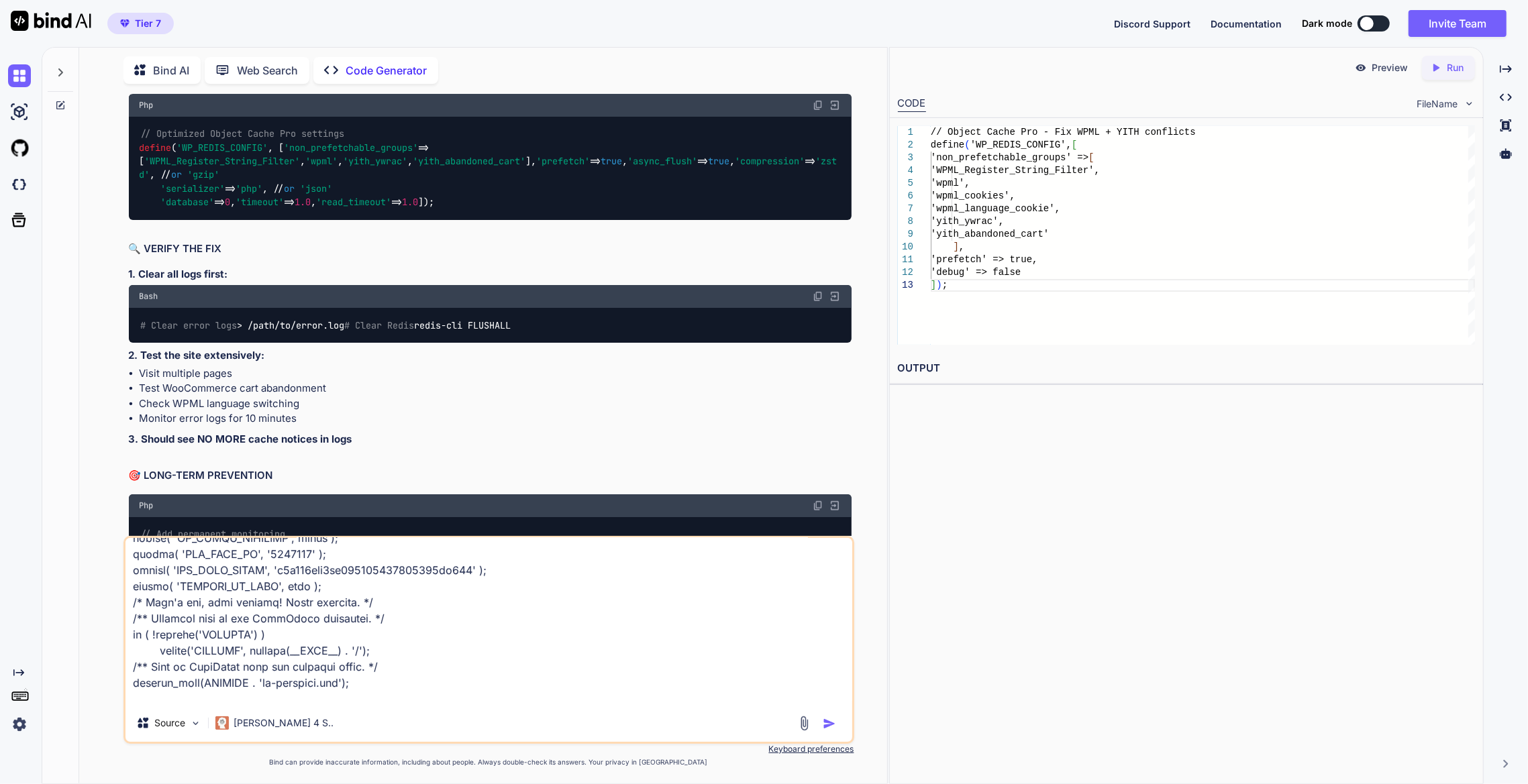
scroll to position [1014, 0]
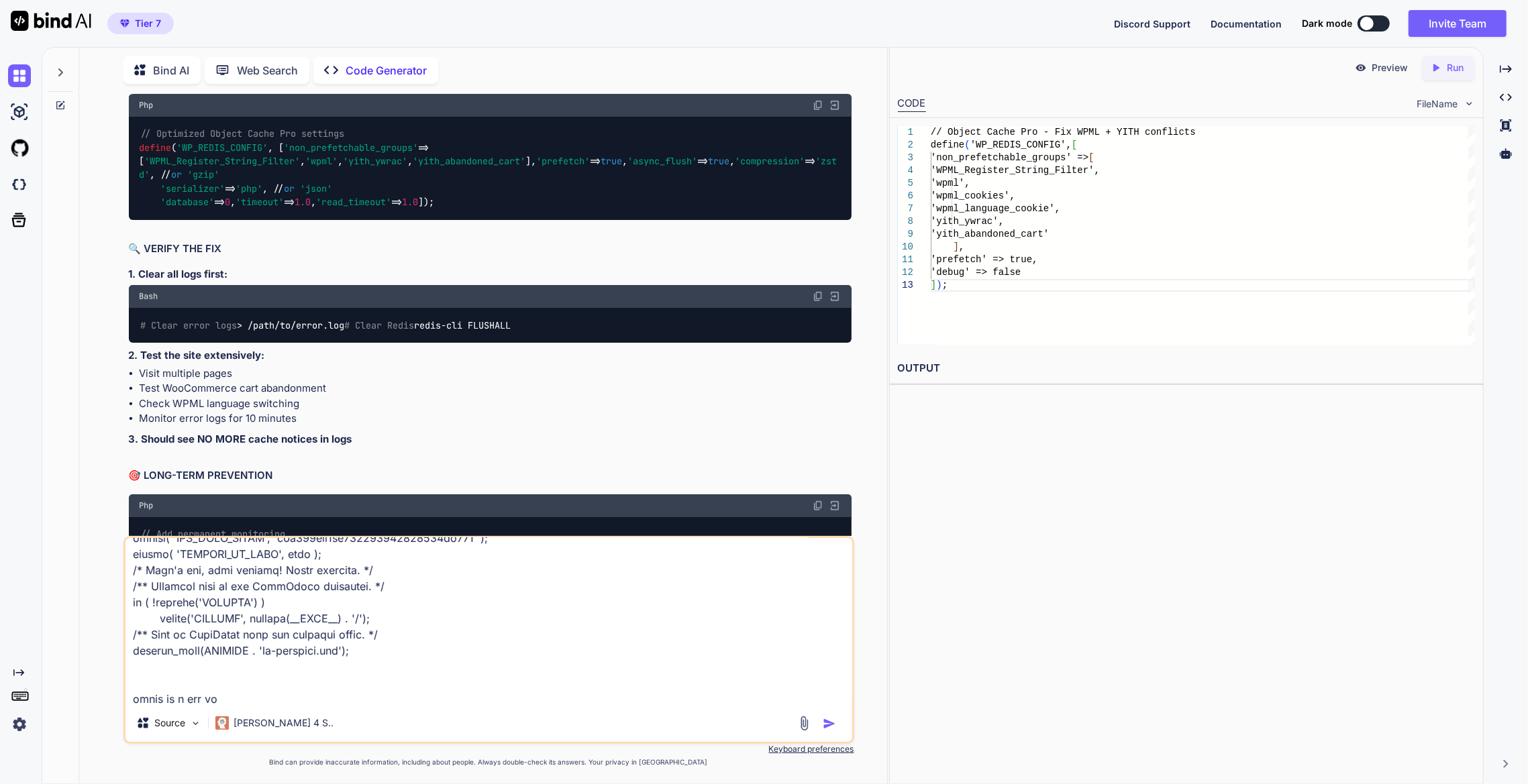
type textarea "/**#@+ * Authentication Unique Keys and Salts. * Change these to different uniq…"
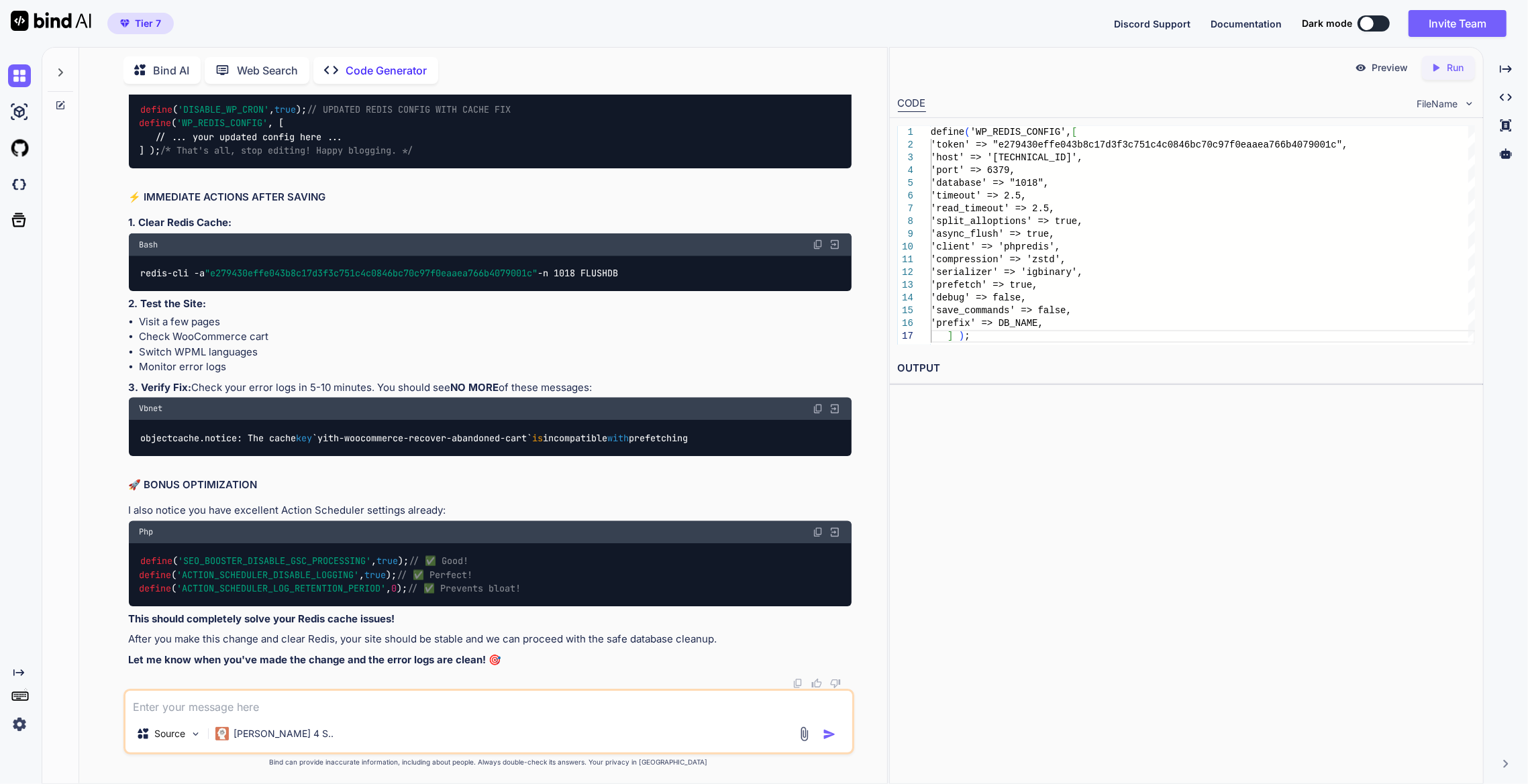
scroll to position [14891, 0]
drag, startPoint x: 182, startPoint y: 531, endPoint x: 124, endPoint y: 282, distance: 255.7
click at [124, 282] on div "You how to drop tables? i manualy created wp_comments_backup and meta one, i re…" at bounding box center [489, 439] width 731 height 689
copy code "define ( 'WP_REDIS_CONFIG' , [ 'token' => "e279430effe043b8c17d3f3c751c4c0846bc…"
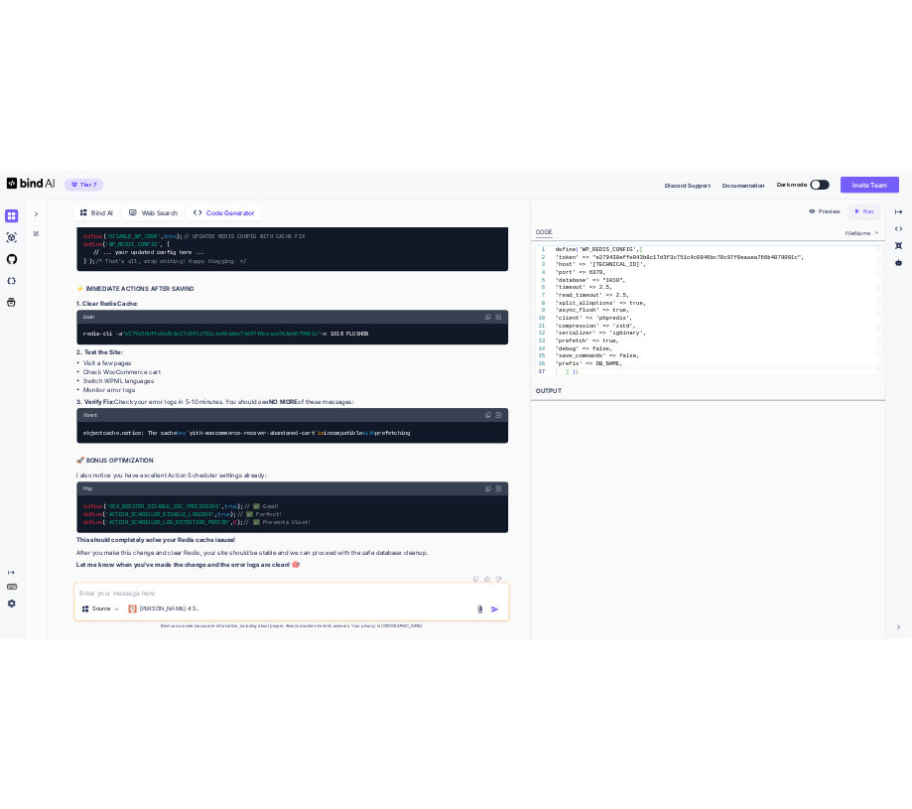
scroll to position [23115, 0]
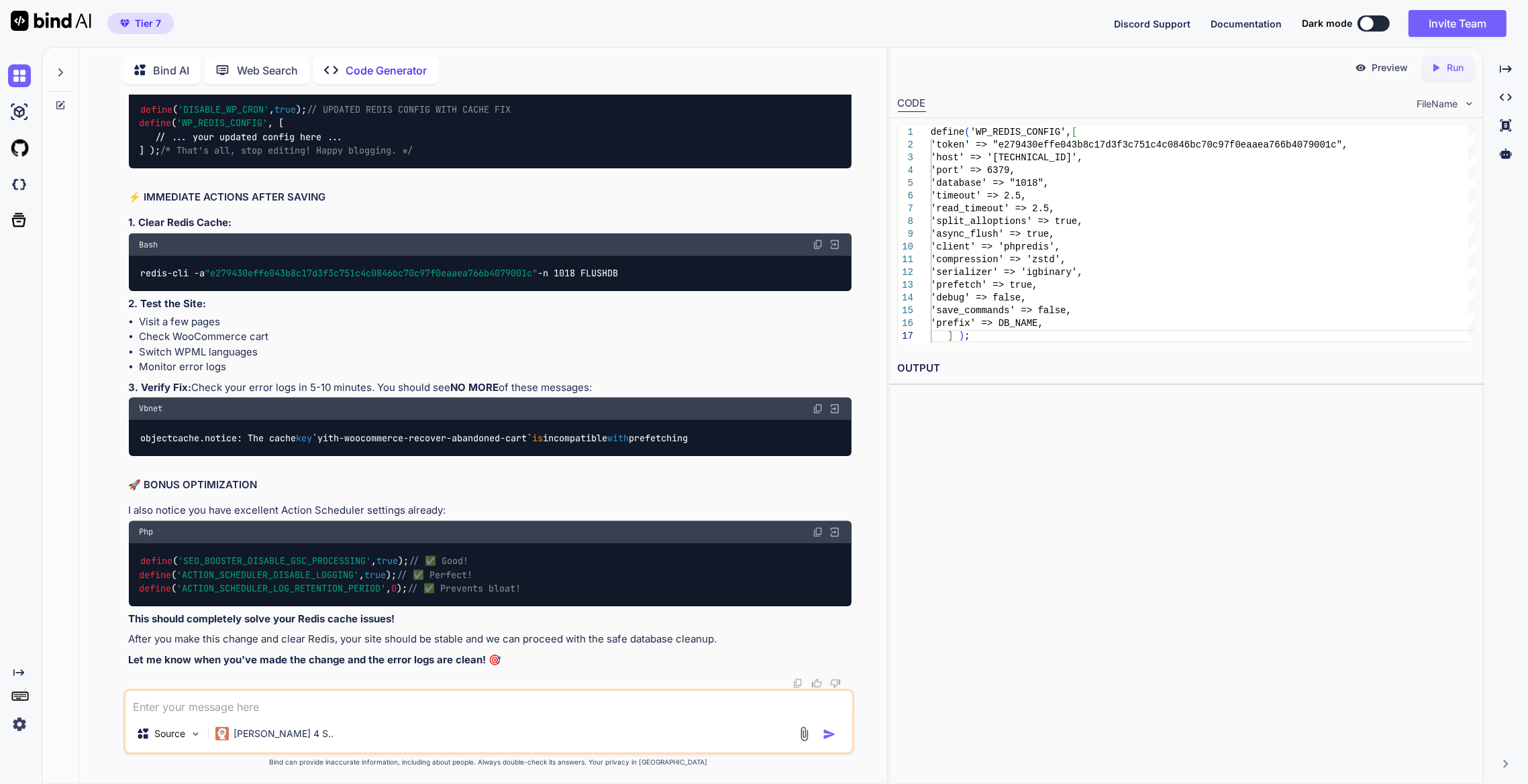
click at [88, 301] on div "Bind AI Web Search Created with Pixso. Code Generator You how to drop tables? i…" at bounding box center [483, 417] width 808 height 733
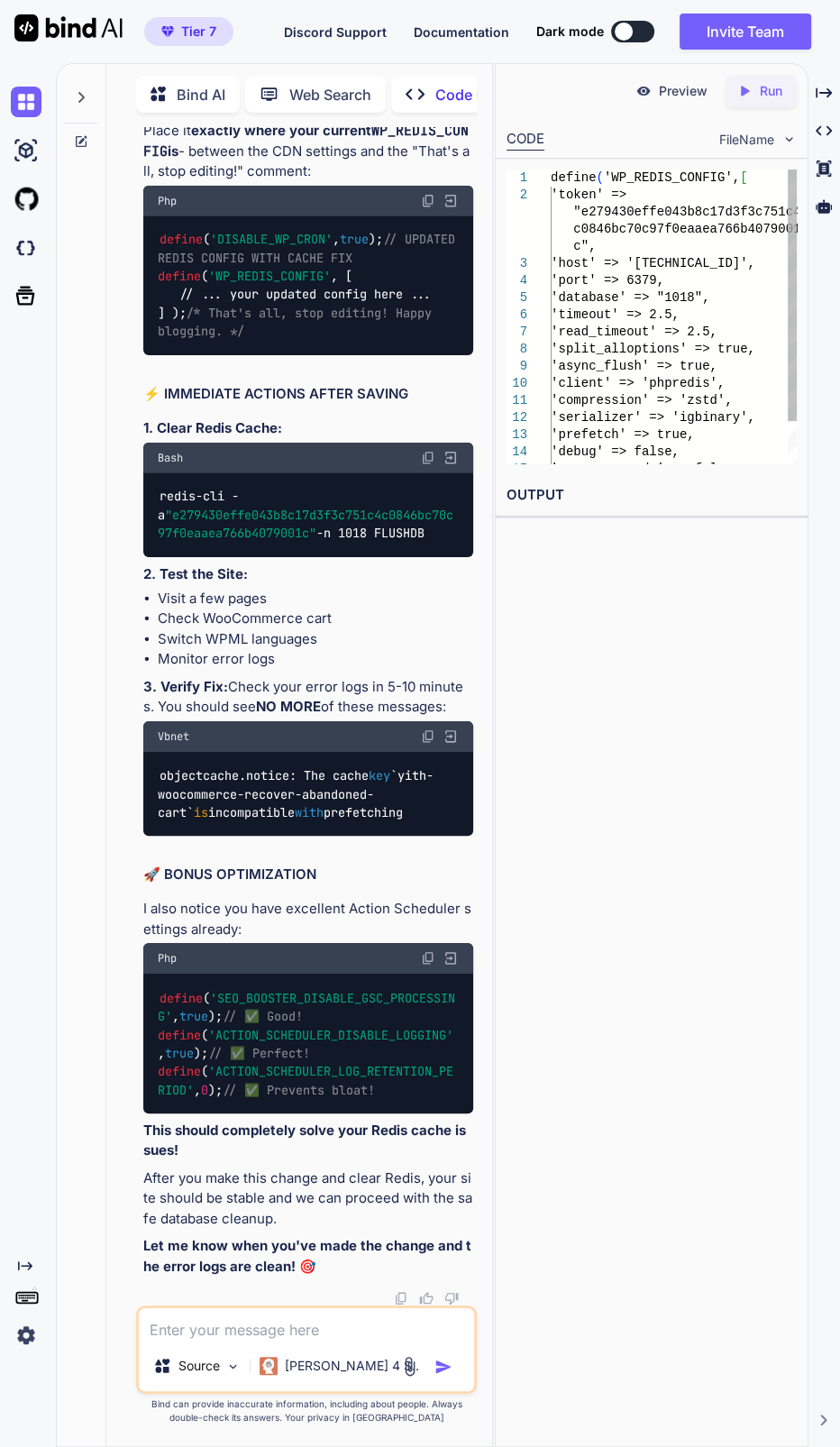
scroll to position [32570, 0]
